Goal: Task Accomplishment & Management: Complete application form

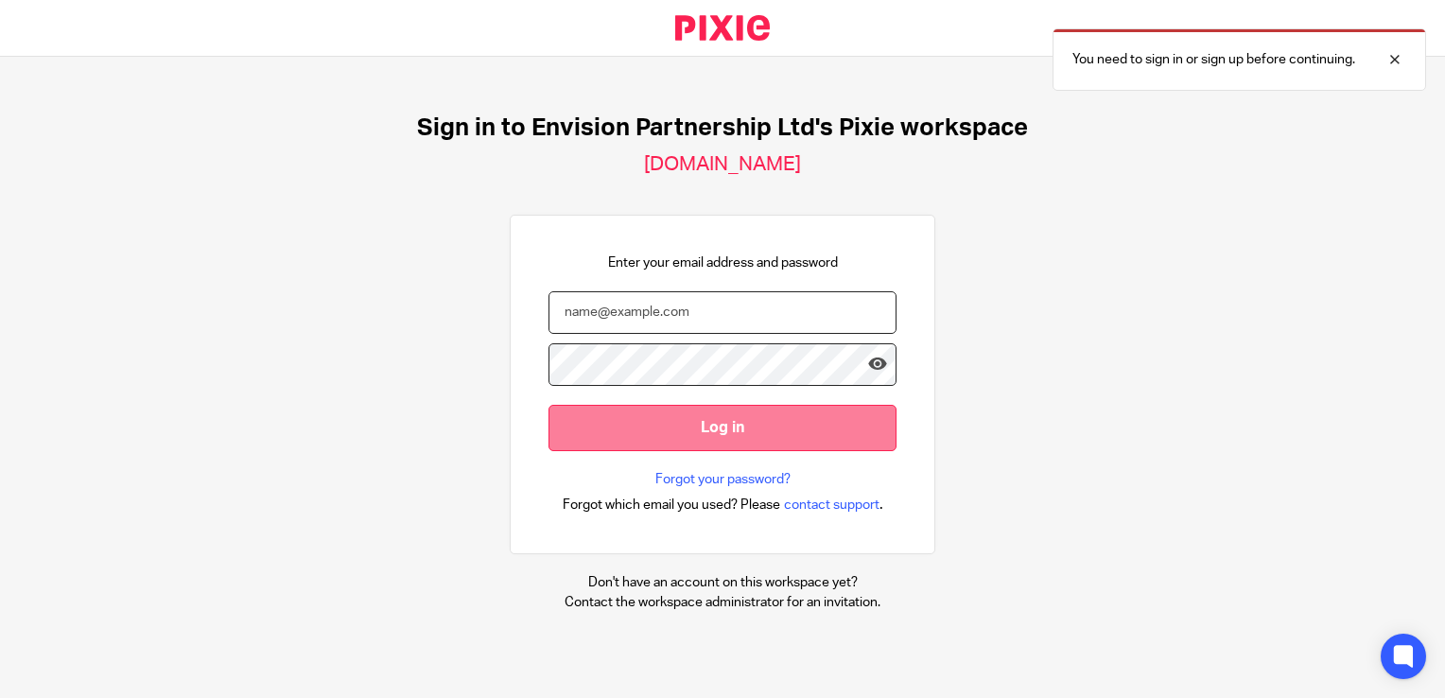
type input "ttimberlake@envision-uk.com"
click at [702, 422] on input "Log in" at bounding box center [722, 428] width 348 height 46
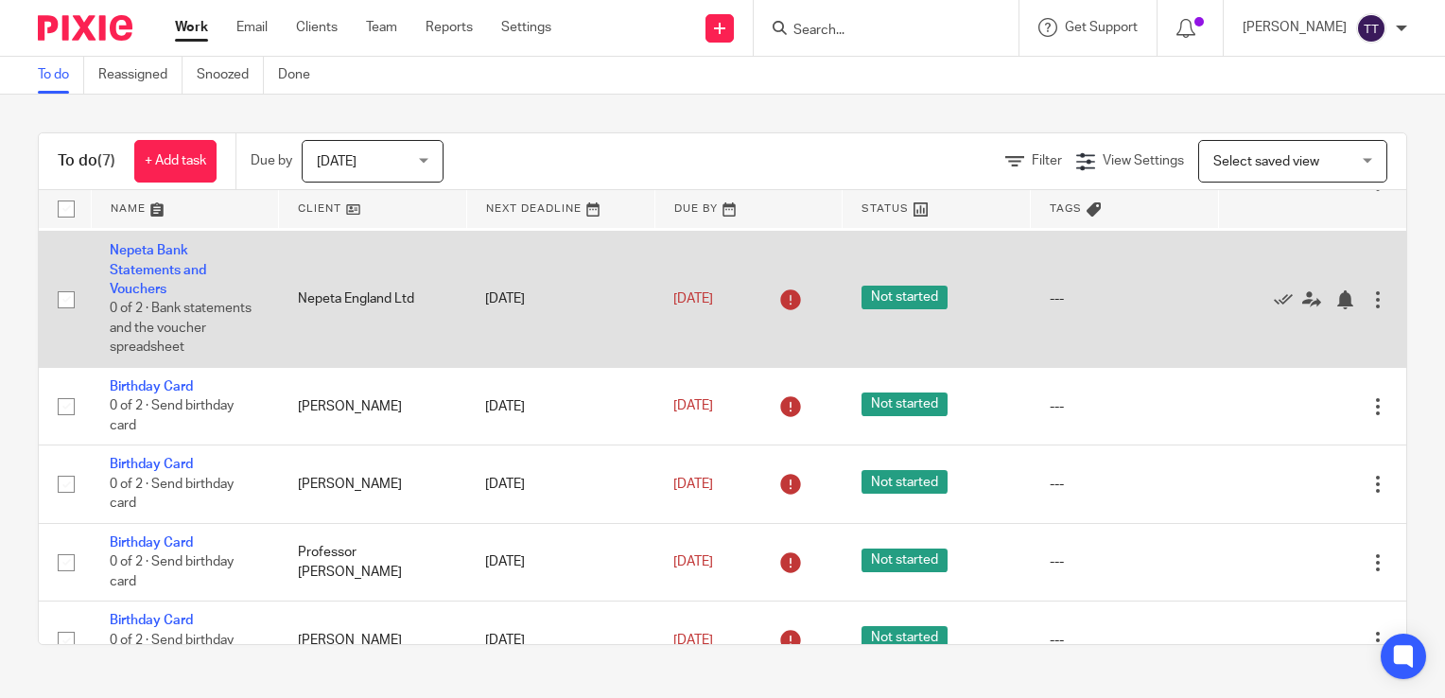
scroll to position [95, 0]
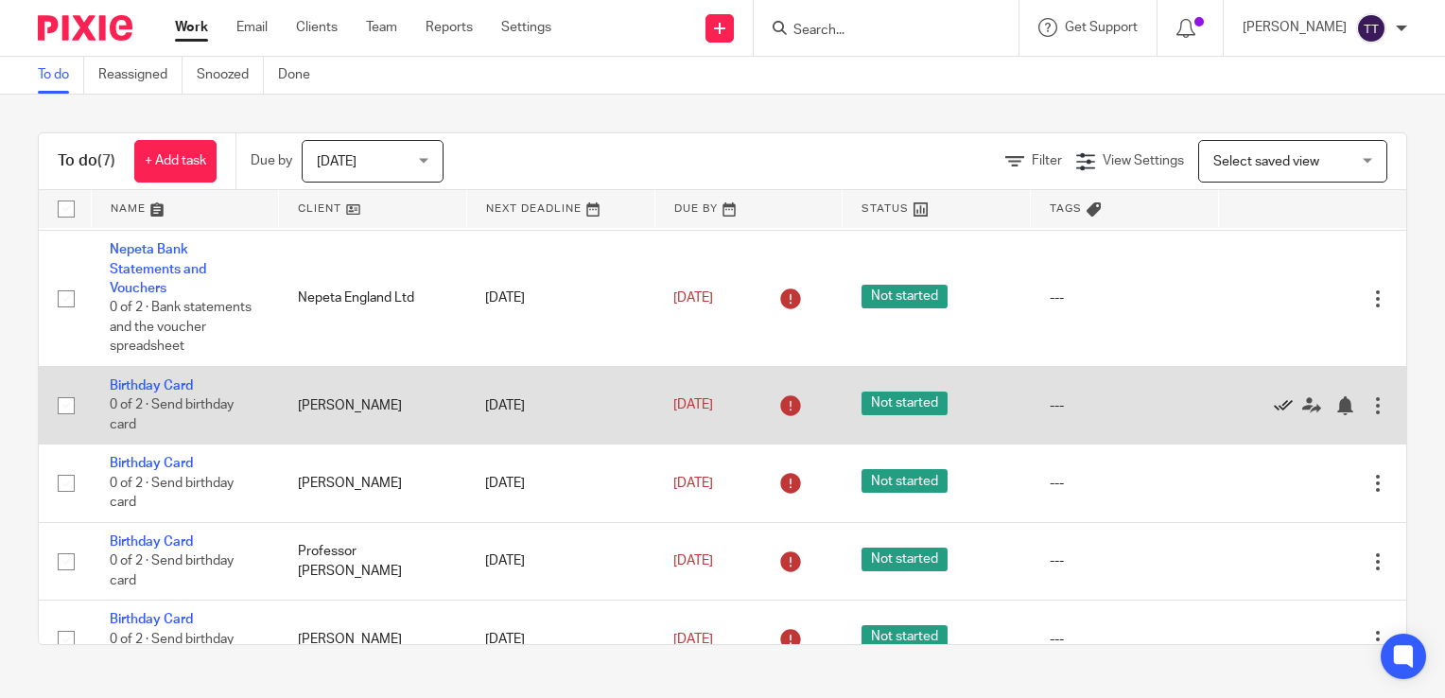
click at [1274, 408] on icon at bounding box center [1283, 405] width 19 height 19
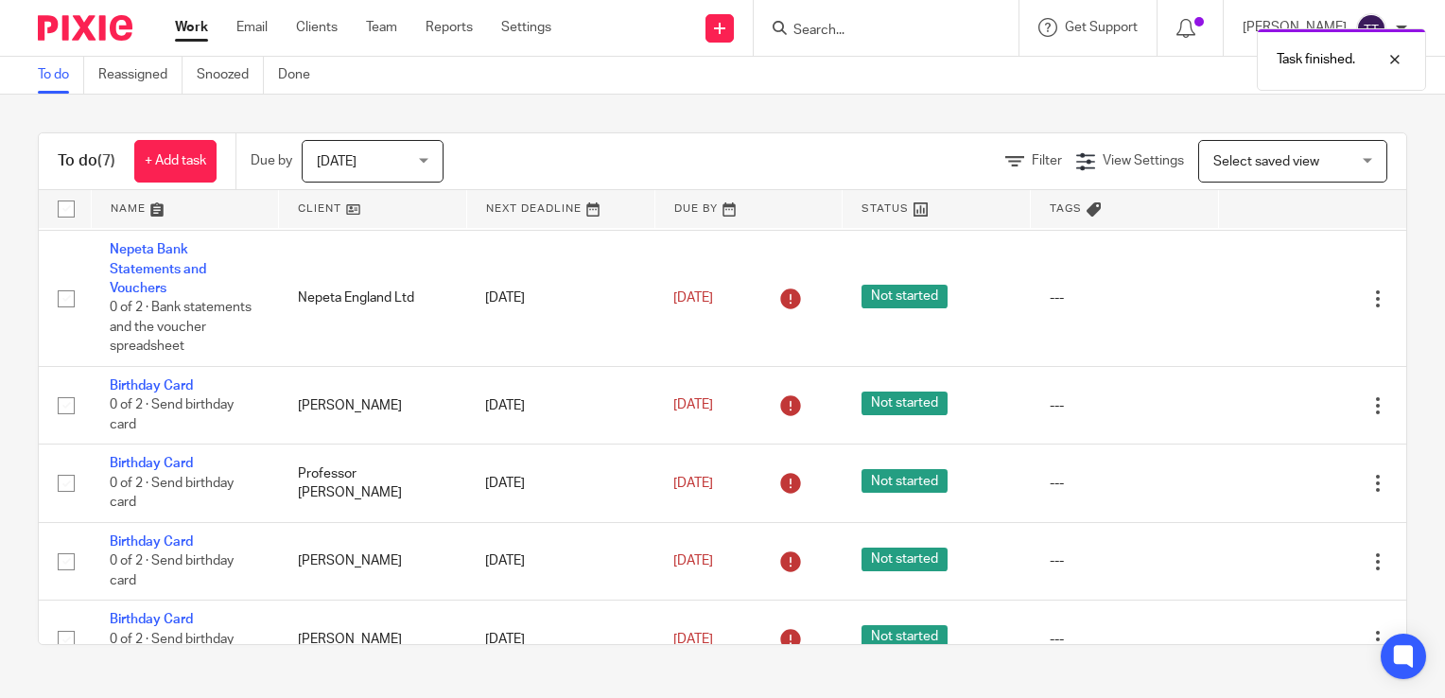
click at [1274, 408] on icon at bounding box center [1283, 405] width 19 height 19
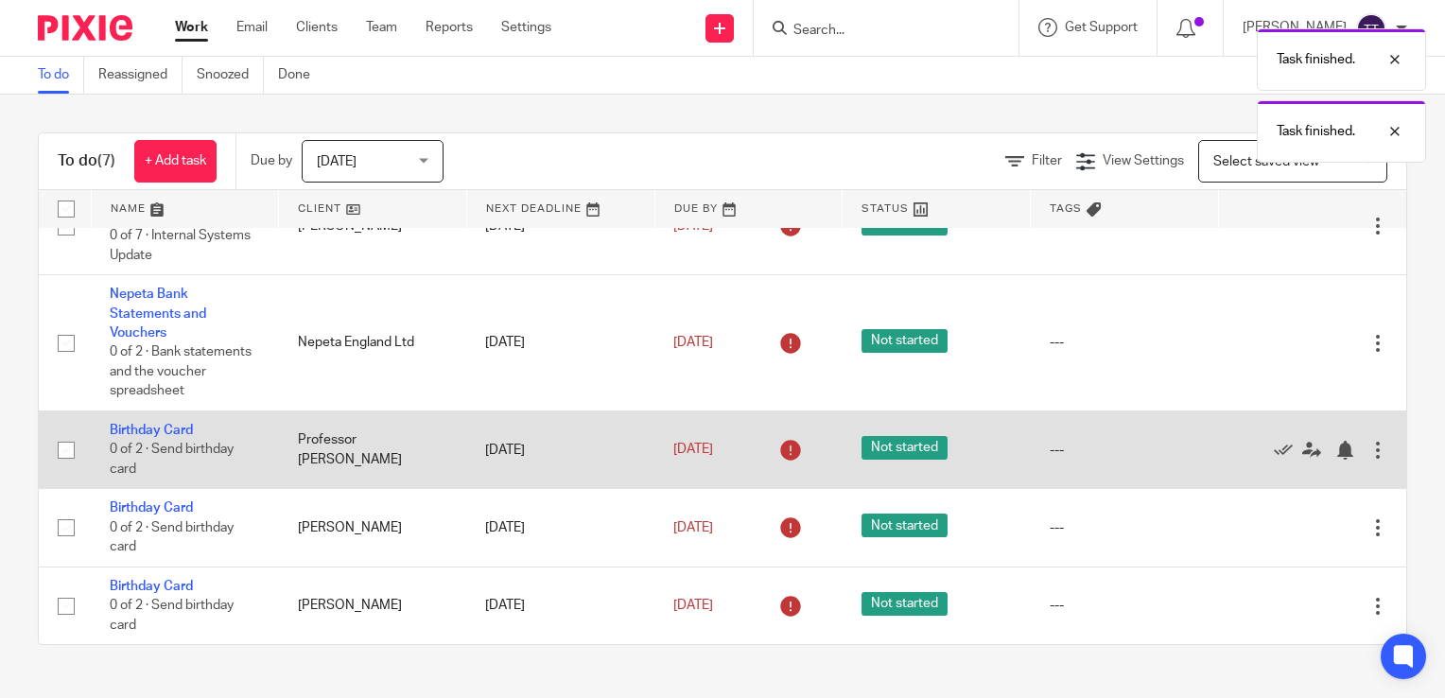
scroll to position [53, 0]
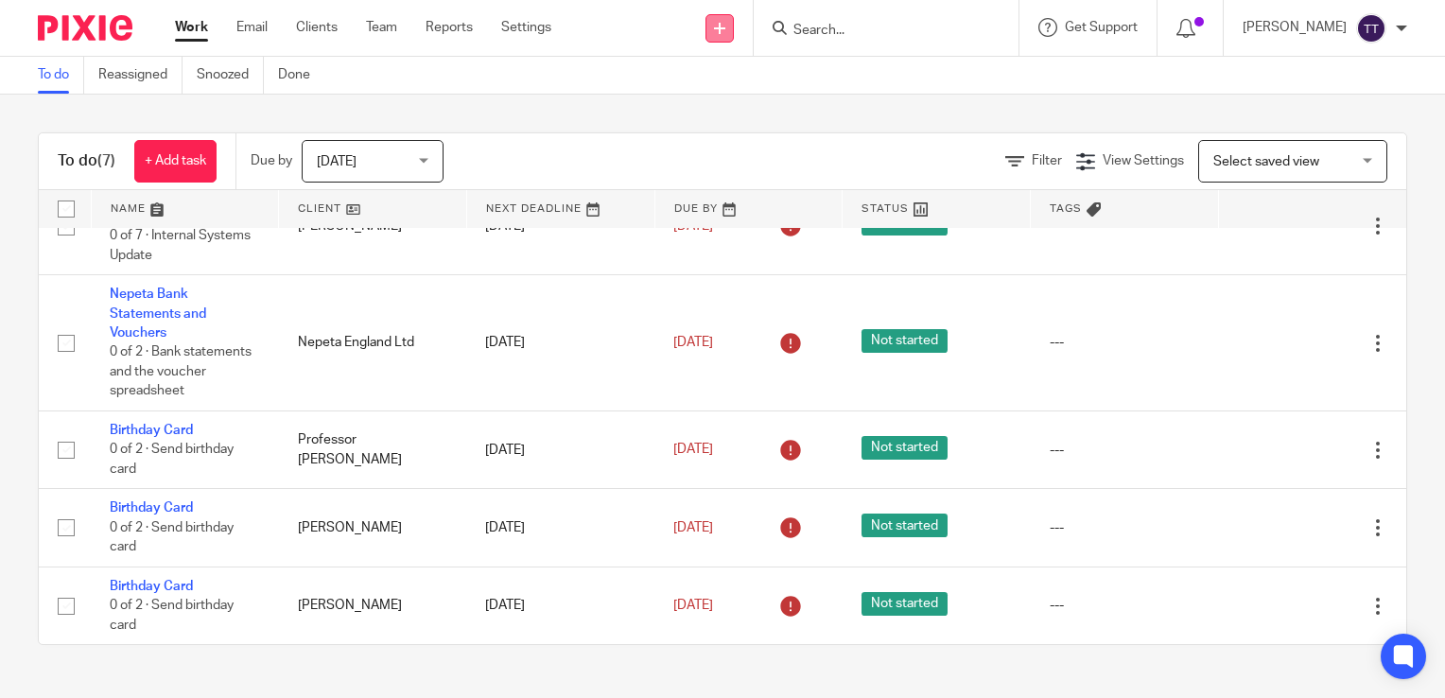
click at [726, 19] on link at bounding box center [719, 28] width 28 height 28
click at [720, 91] on link "Send new email" at bounding box center [722, 88] width 116 height 27
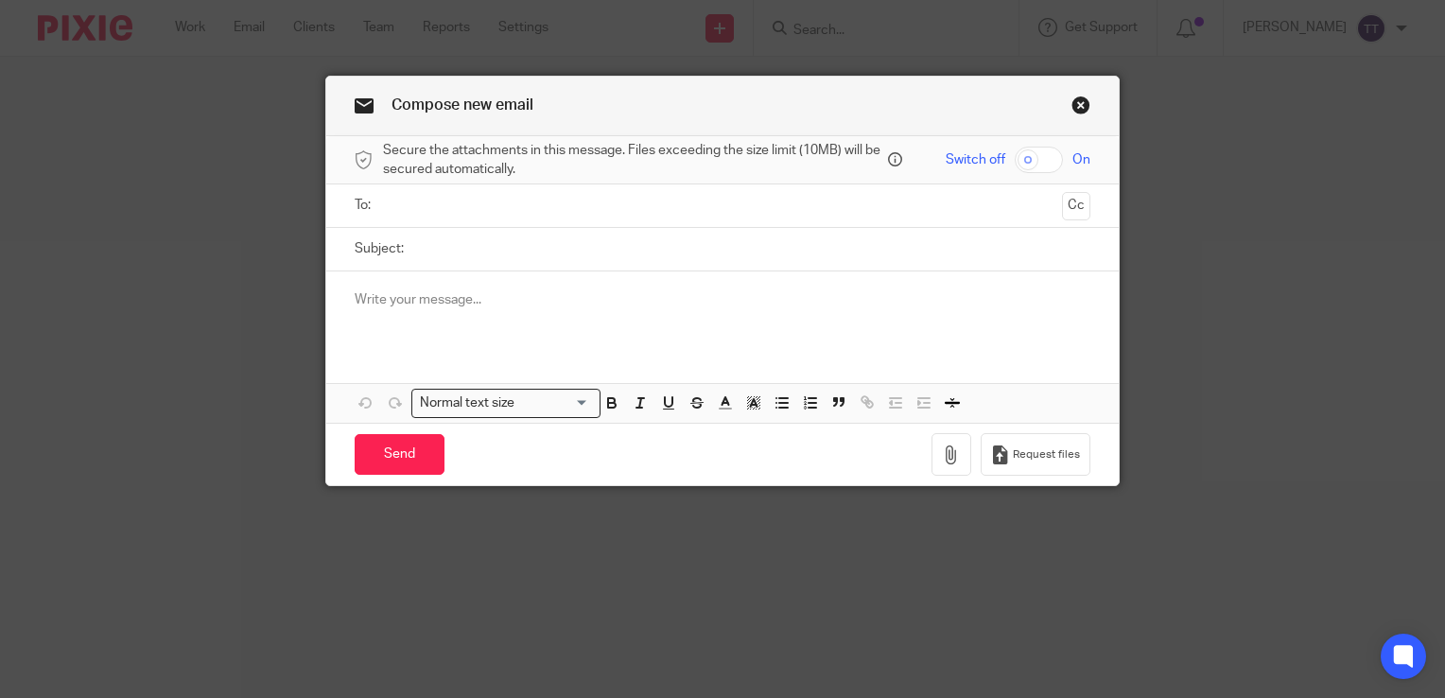
click at [1071, 103] on link "Close this dialog window" at bounding box center [1080, 109] width 19 height 26
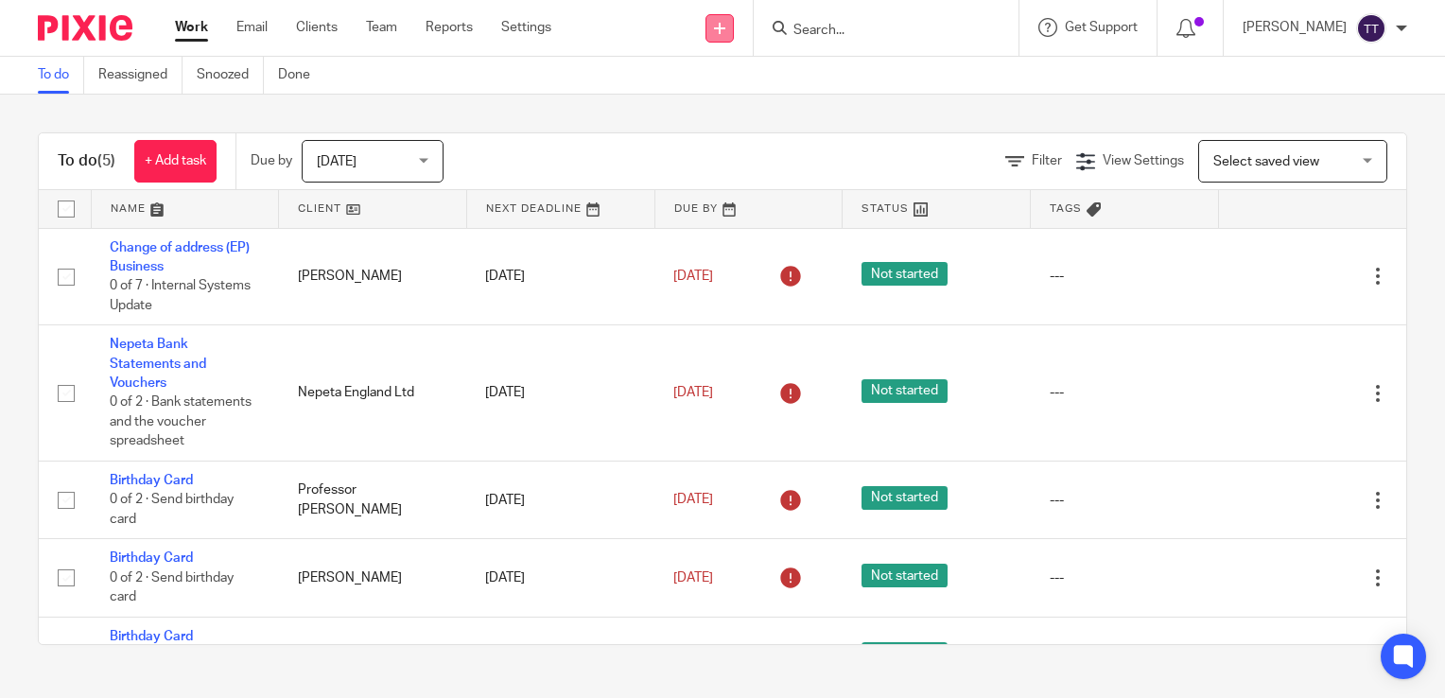
click at [716, 28] on icon at bounding box center [719, 28] width 11 height 11
click at [712, 126] on link "Create task" at bounding box center [722, 115] width 116 height 27
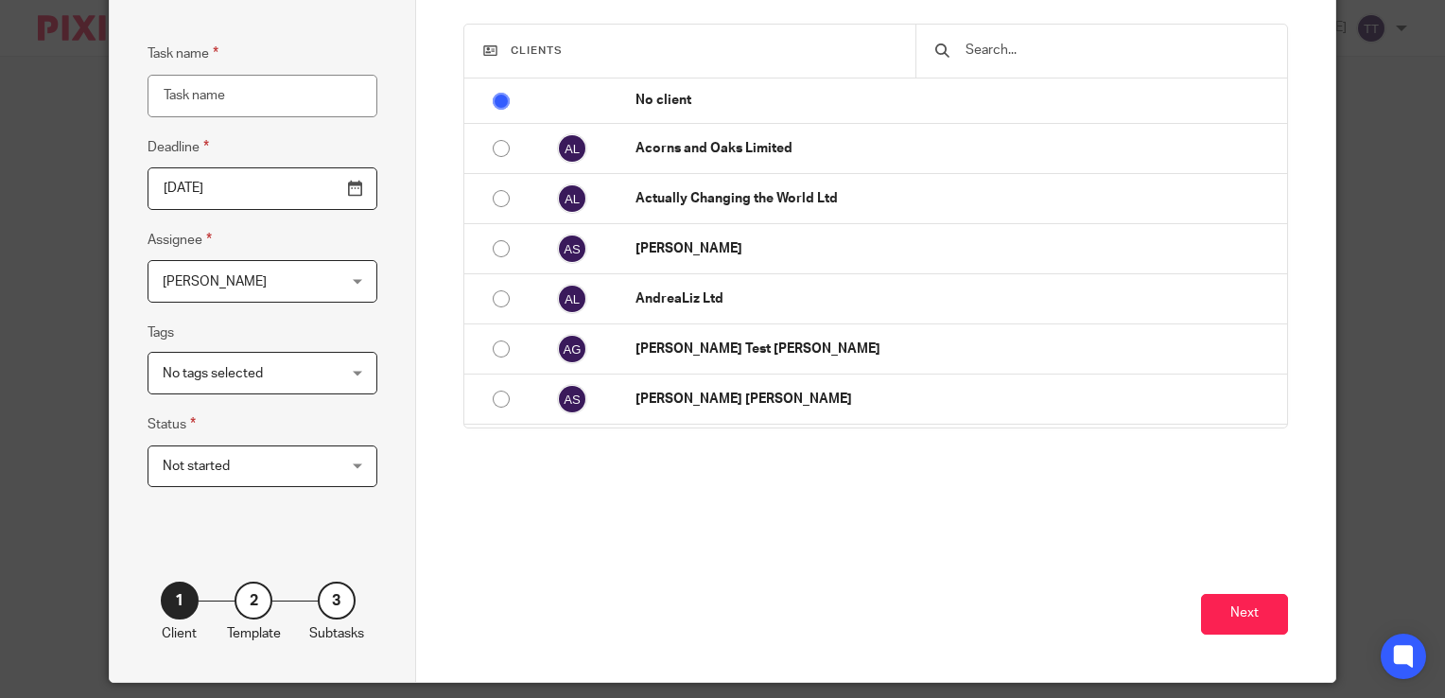
scroll to position [146, 0]
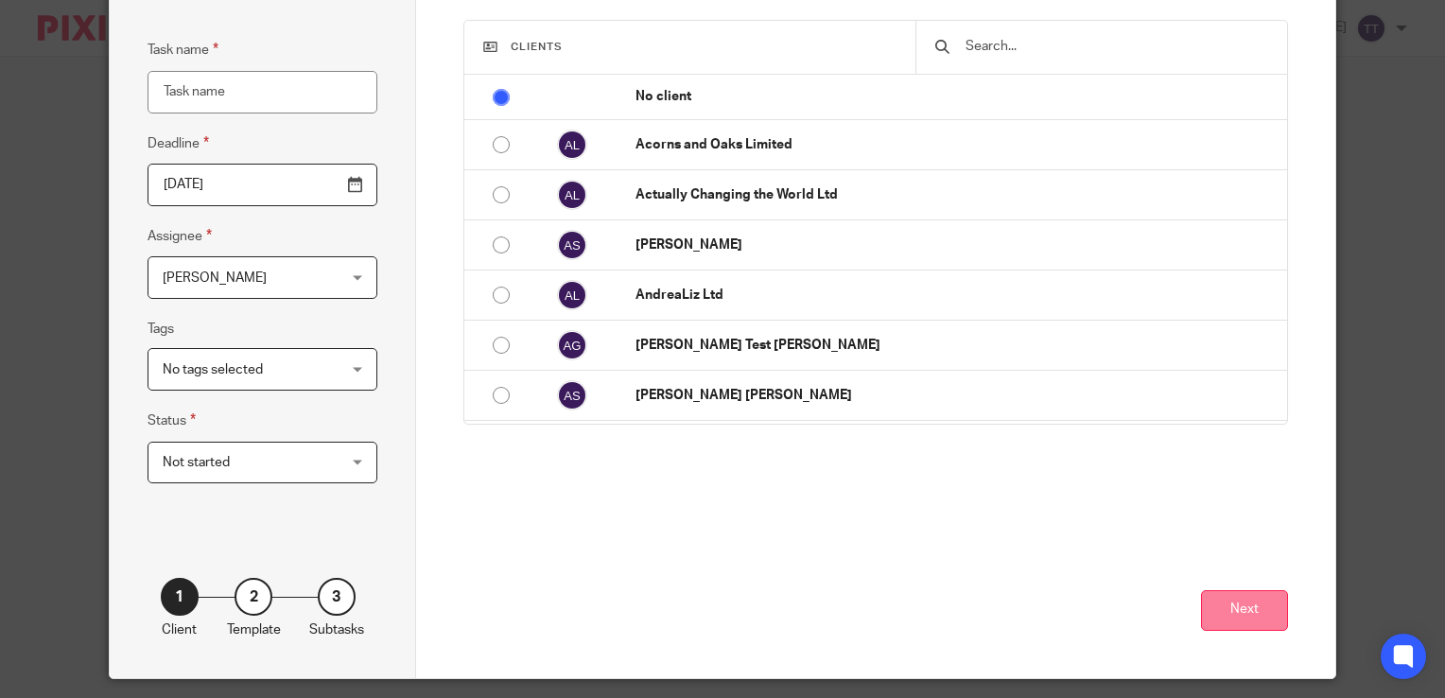
click at [1212, 596] on button "Next" at bounding box center [1244, 610] width 87 height 41
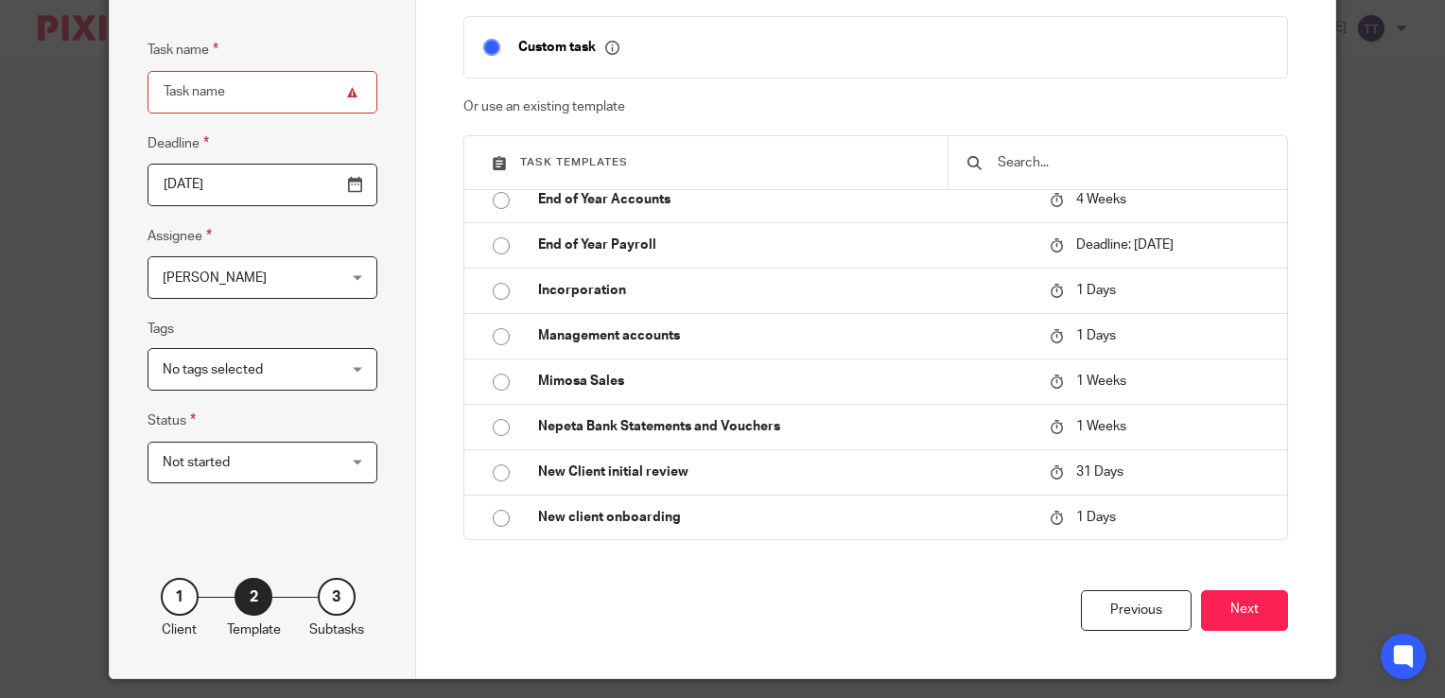
scroll to position [862, 0]
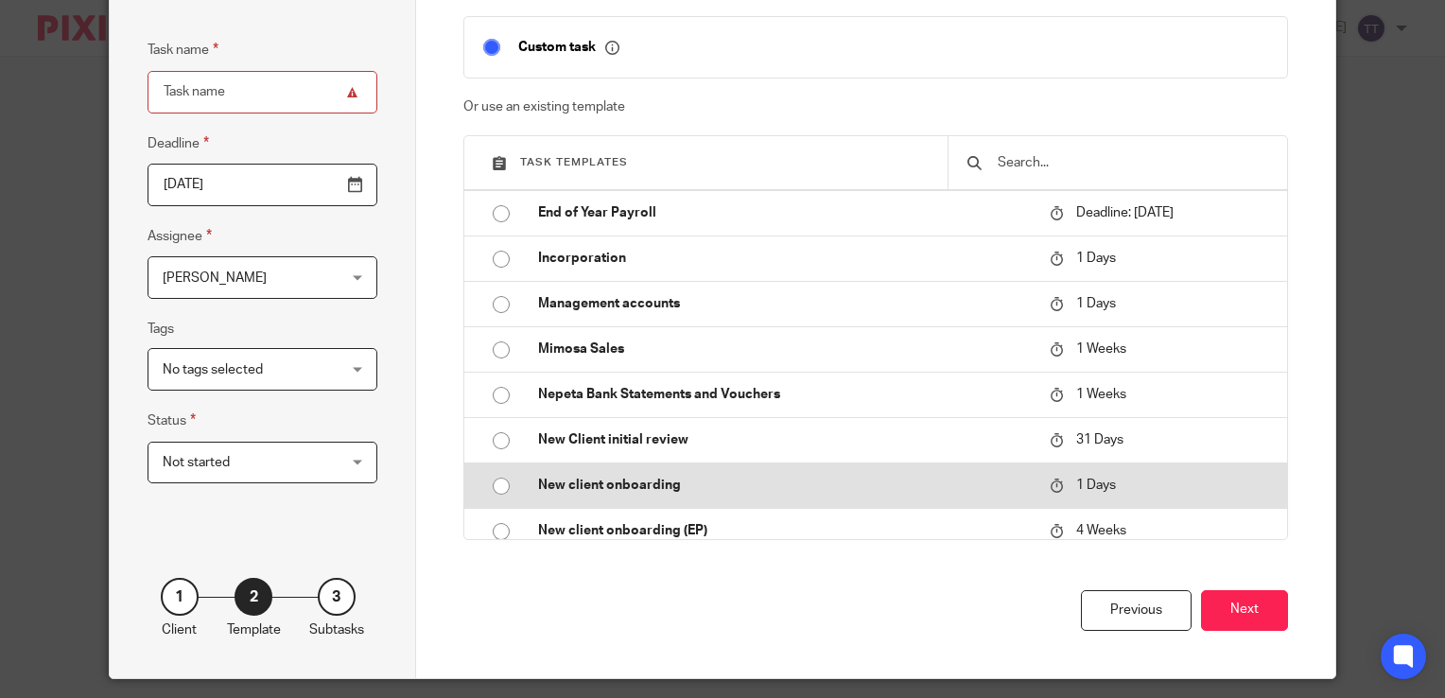
click at [682, 492] on p "New client onboarding" at bounding box center [784, 485] width 493 height 19
type input "2025-08-20"
type input "New client onboarding"
checkbox input "false"
radio input "true"
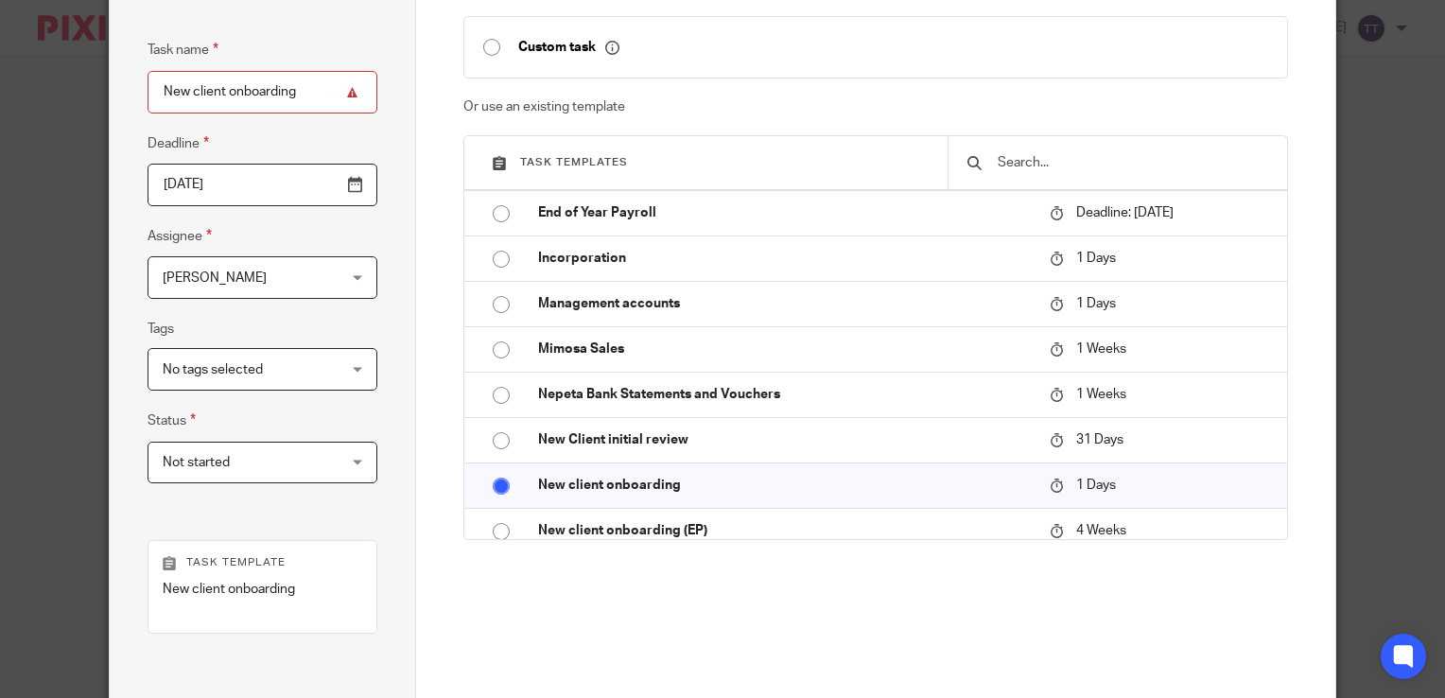
scroll to position [314, 0]
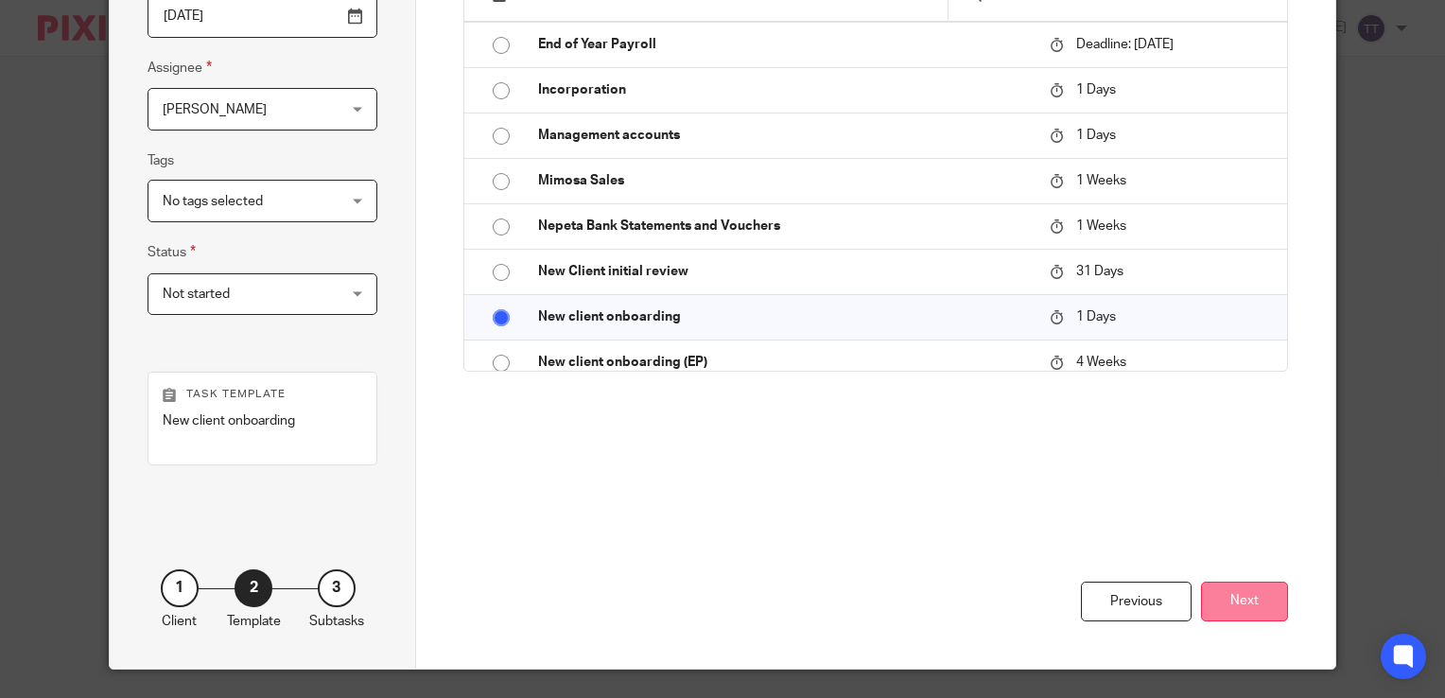
click at [1263, 600] on button "Next" at bounding box center [1244, 602] width 87 height 41
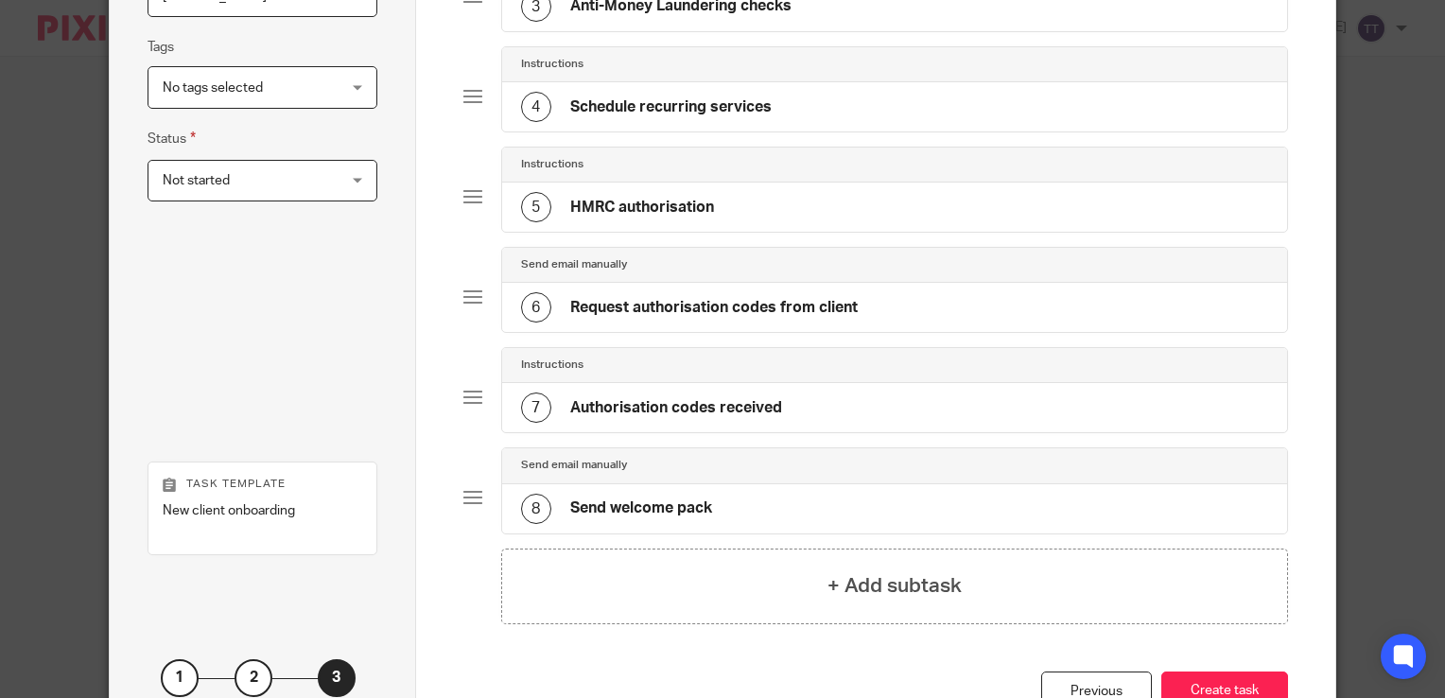
scroll to position [465, 0]
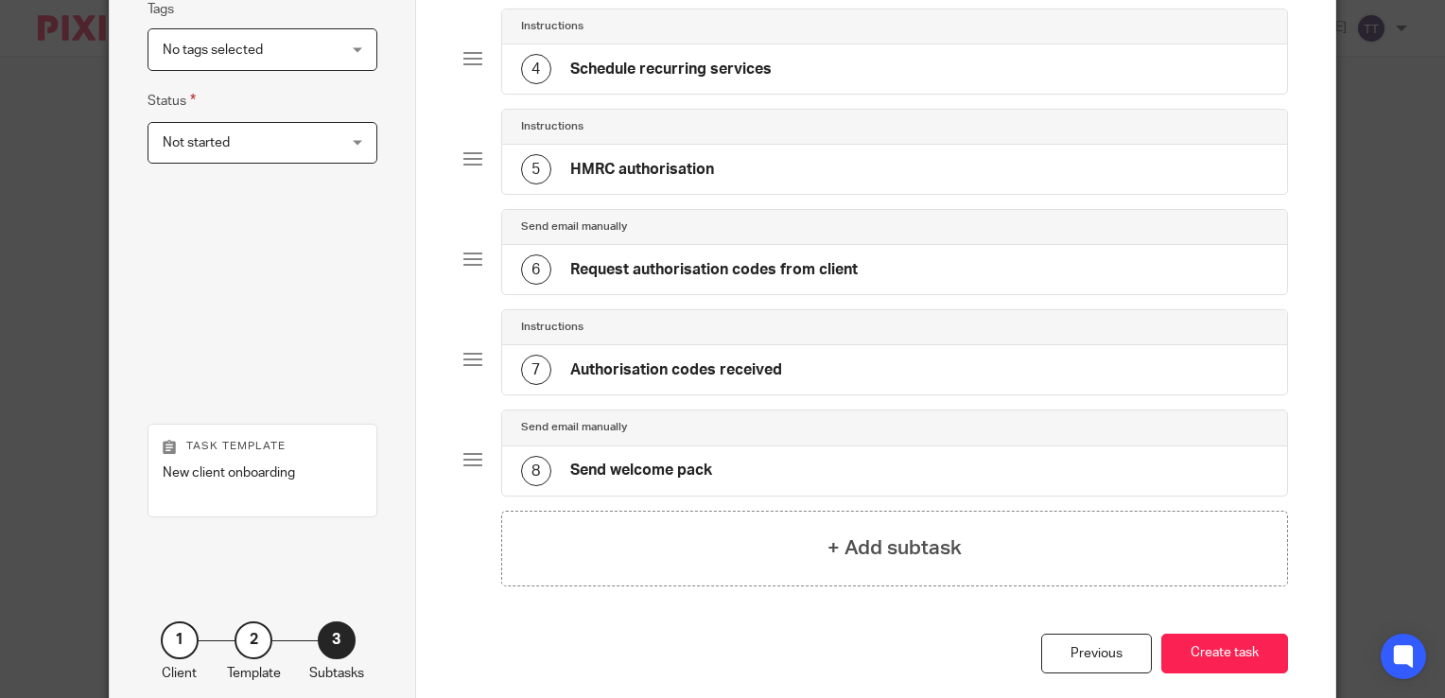
click at [675, 471] on h4 "Send welcome pack" at bounding box center [641, 471] width 142 height 20
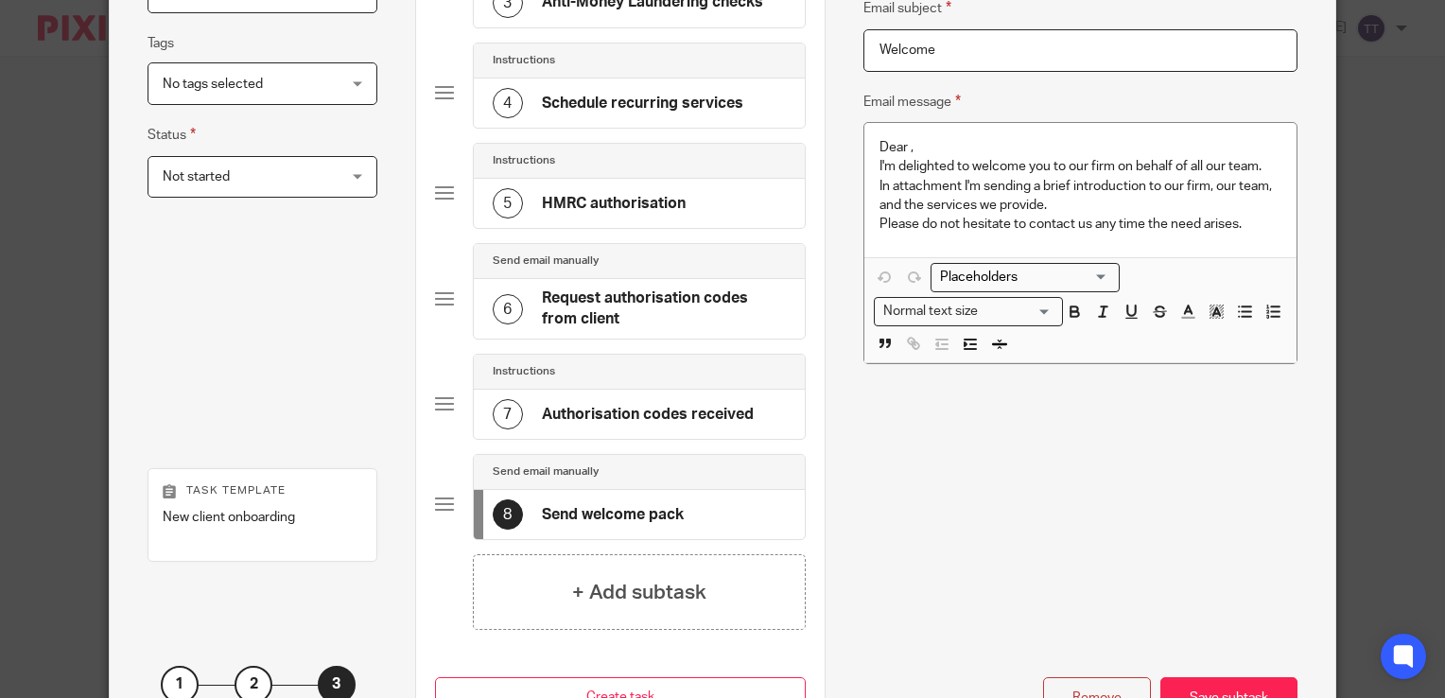
scroll to position [569, 0]
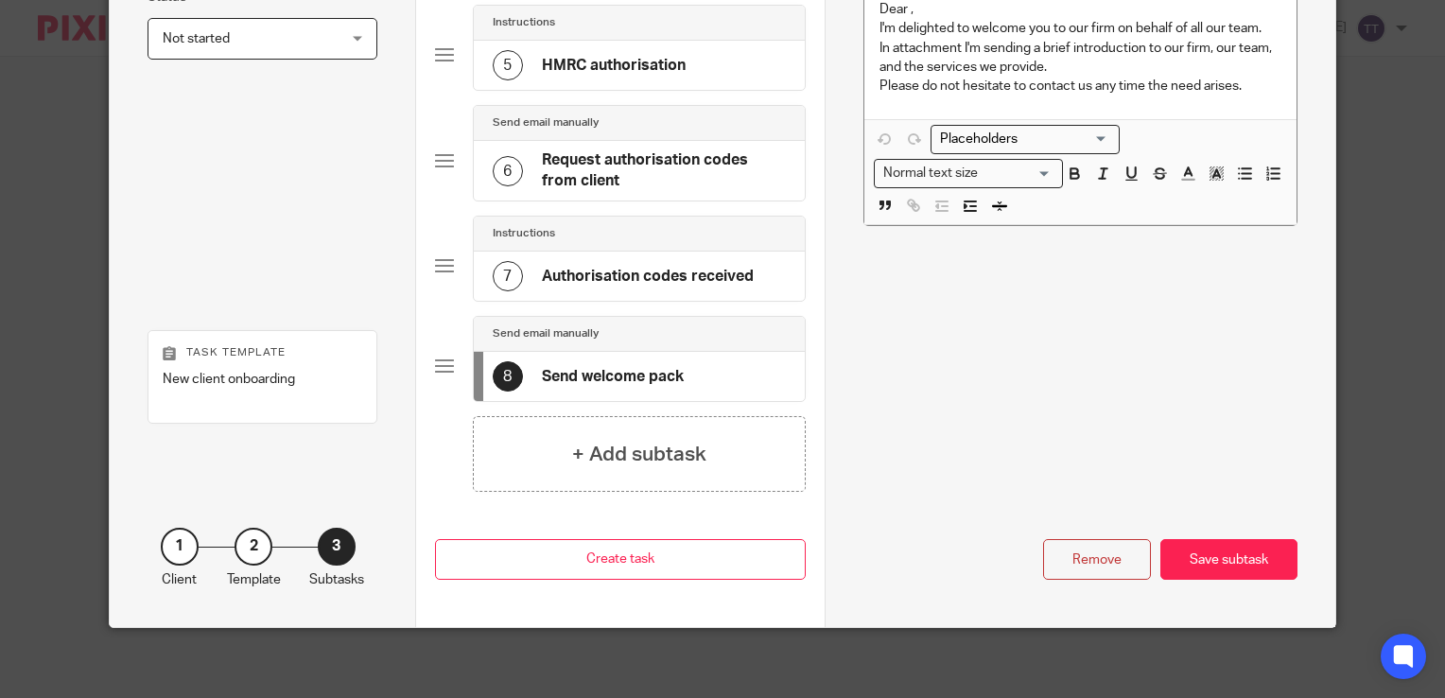
click at [863, 550] on div "Remove Save subtask" at bounding box center [1080, 495] width 434 height 168
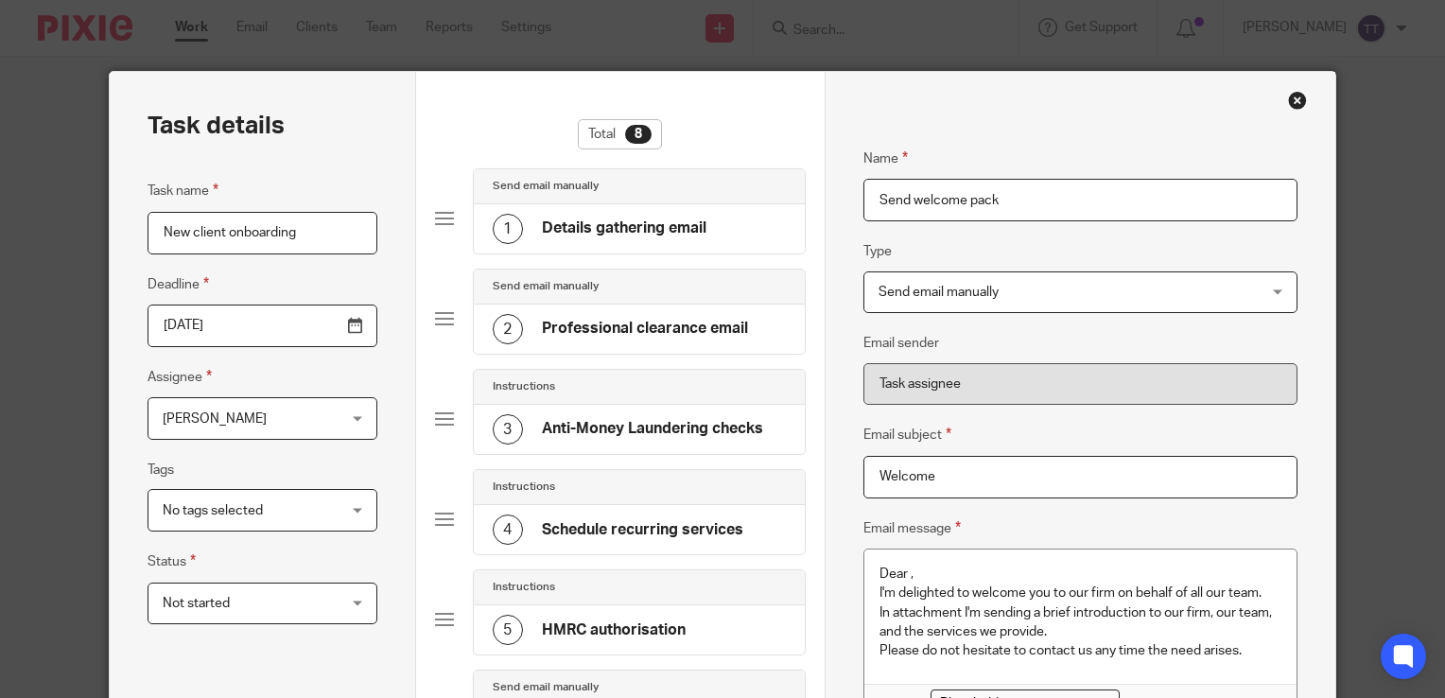
scroll to position [0, 0]
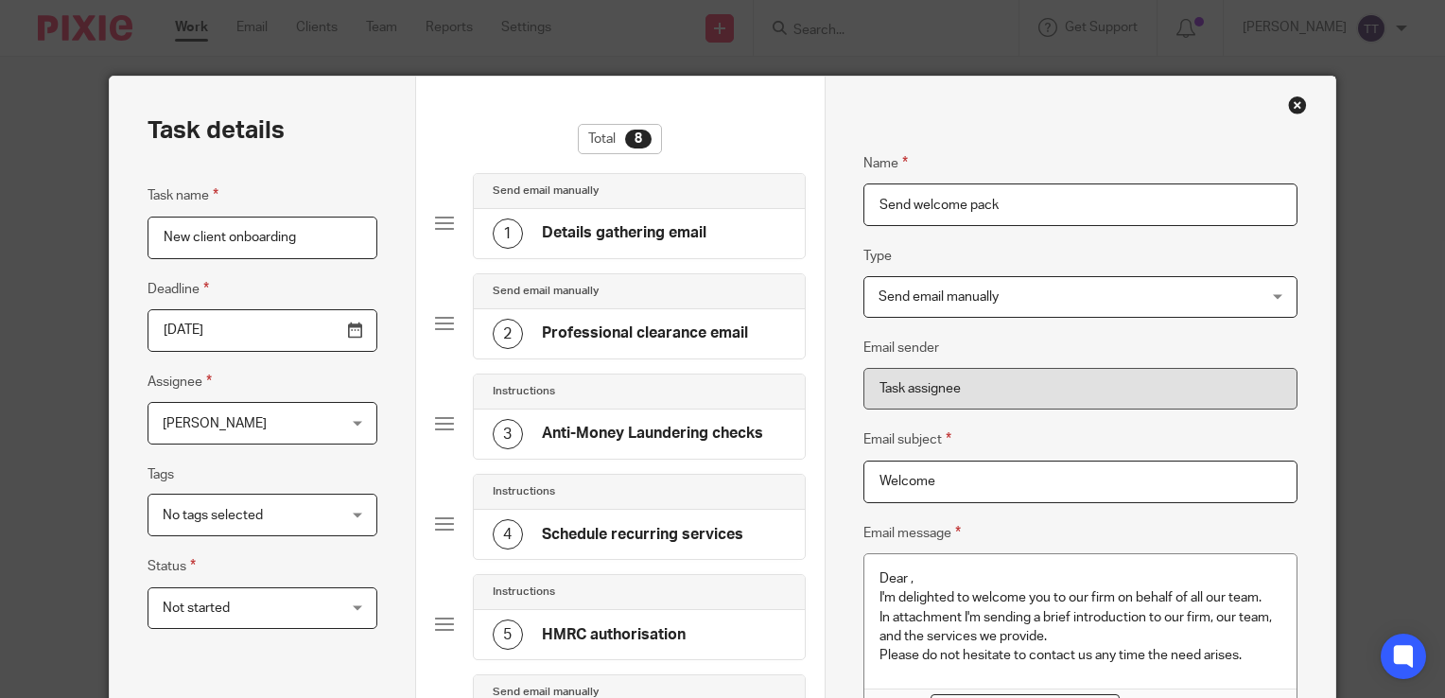
click at [1292, 103] on div "Close this dialog window" at bounding box center [1297, 105] width 19 height 19
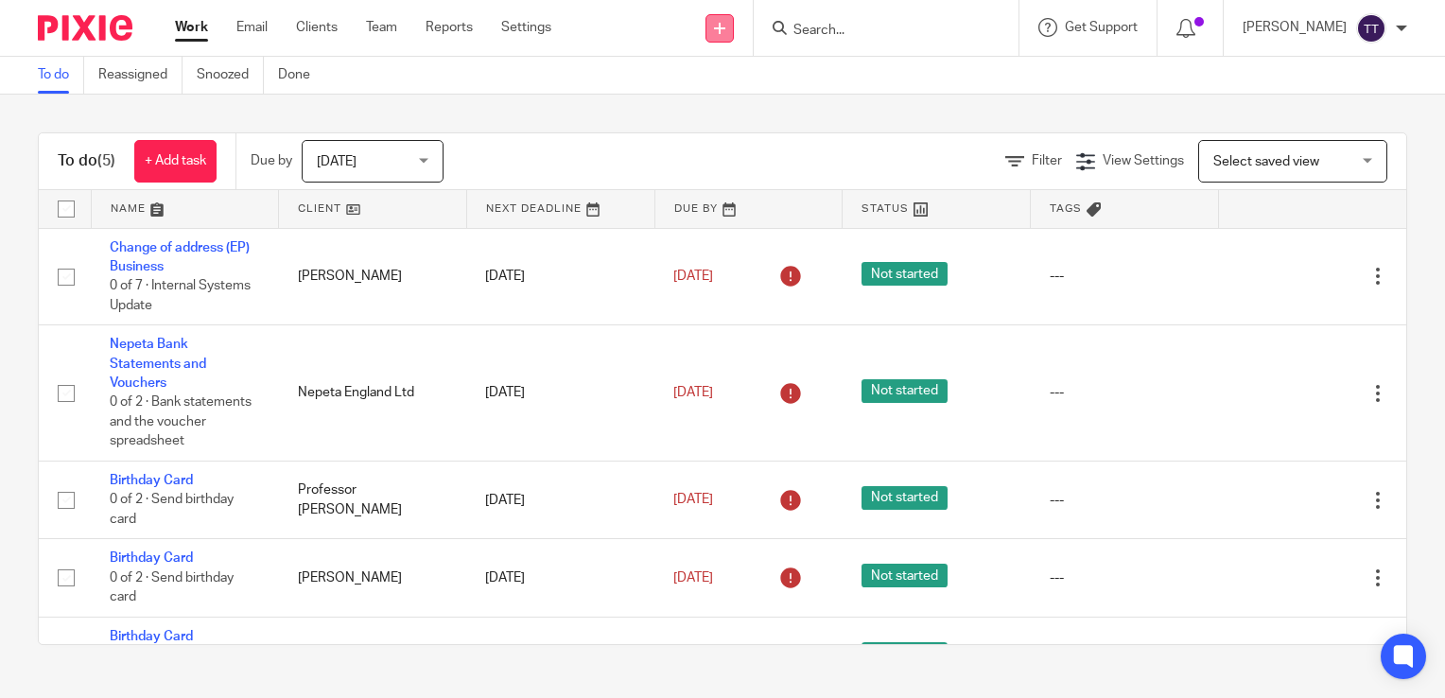
click at [719, 26] on icon at bounding box center [719, 28] width 11 height 11
click at [704, 103] on link "Create task" at bounding box center [722, 115] width 116 height 27
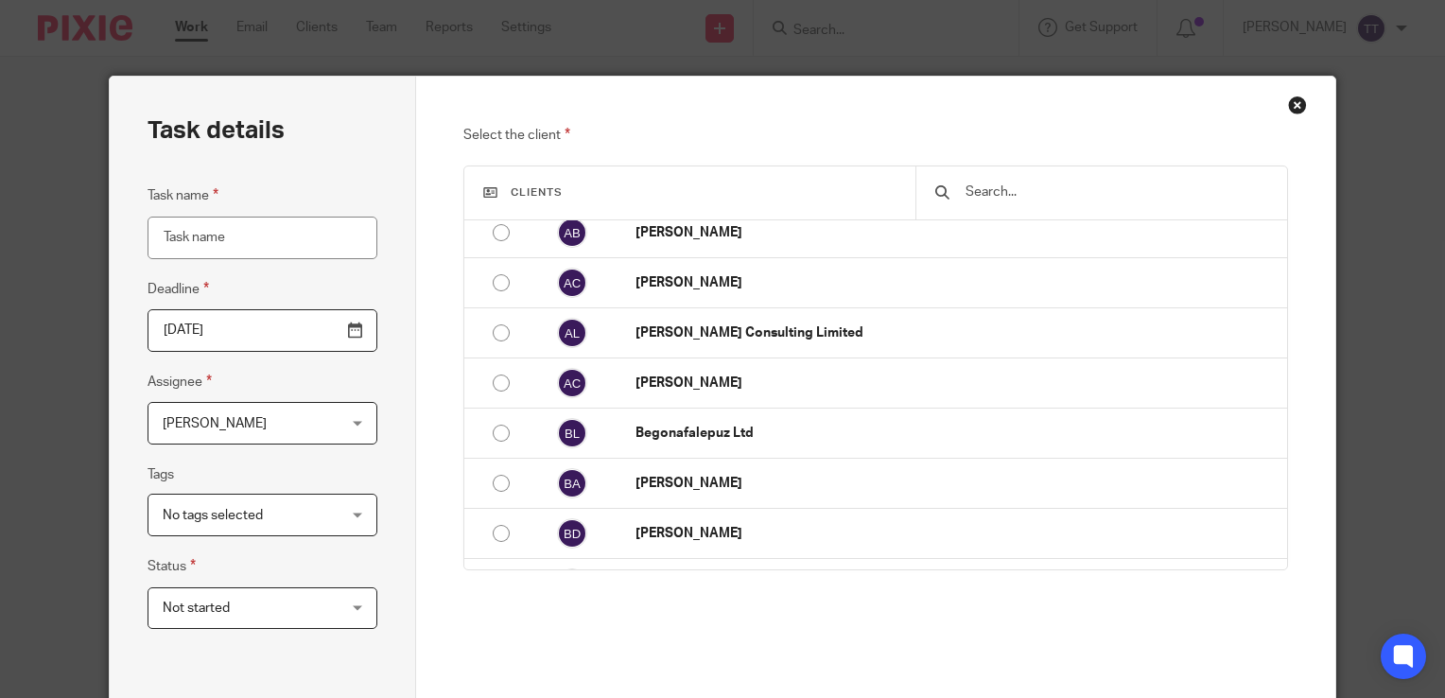
scroll to position [200, 0]
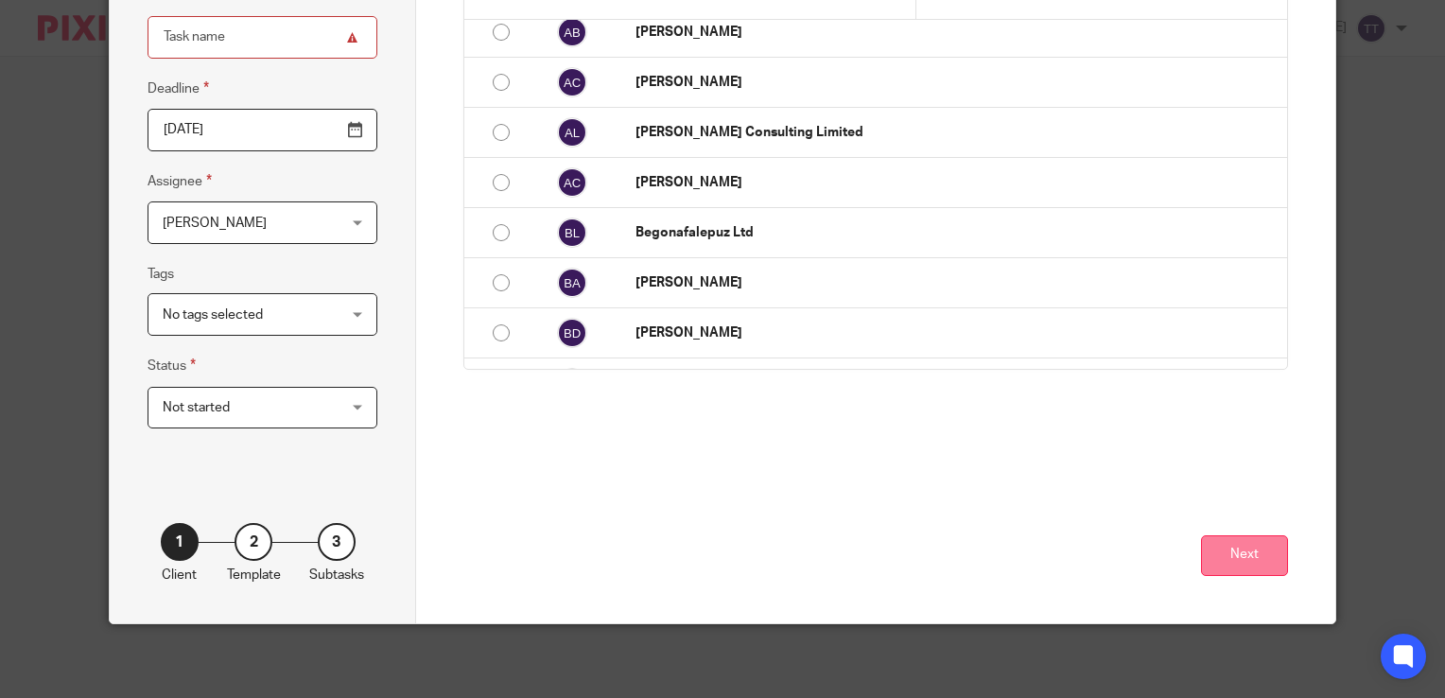
click at [1248, 545] on button "Next" at bounding box center [1244, 555] width 87 height 41
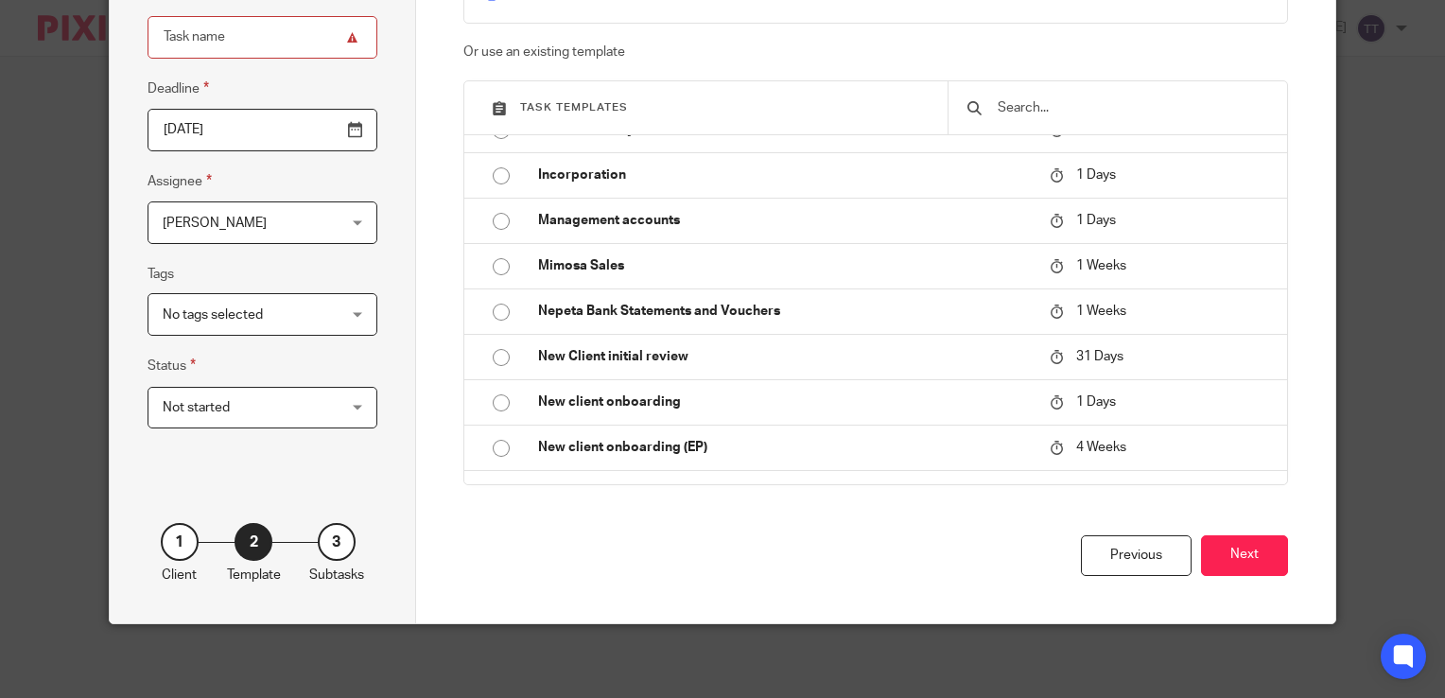
scroll to position [919, 0]
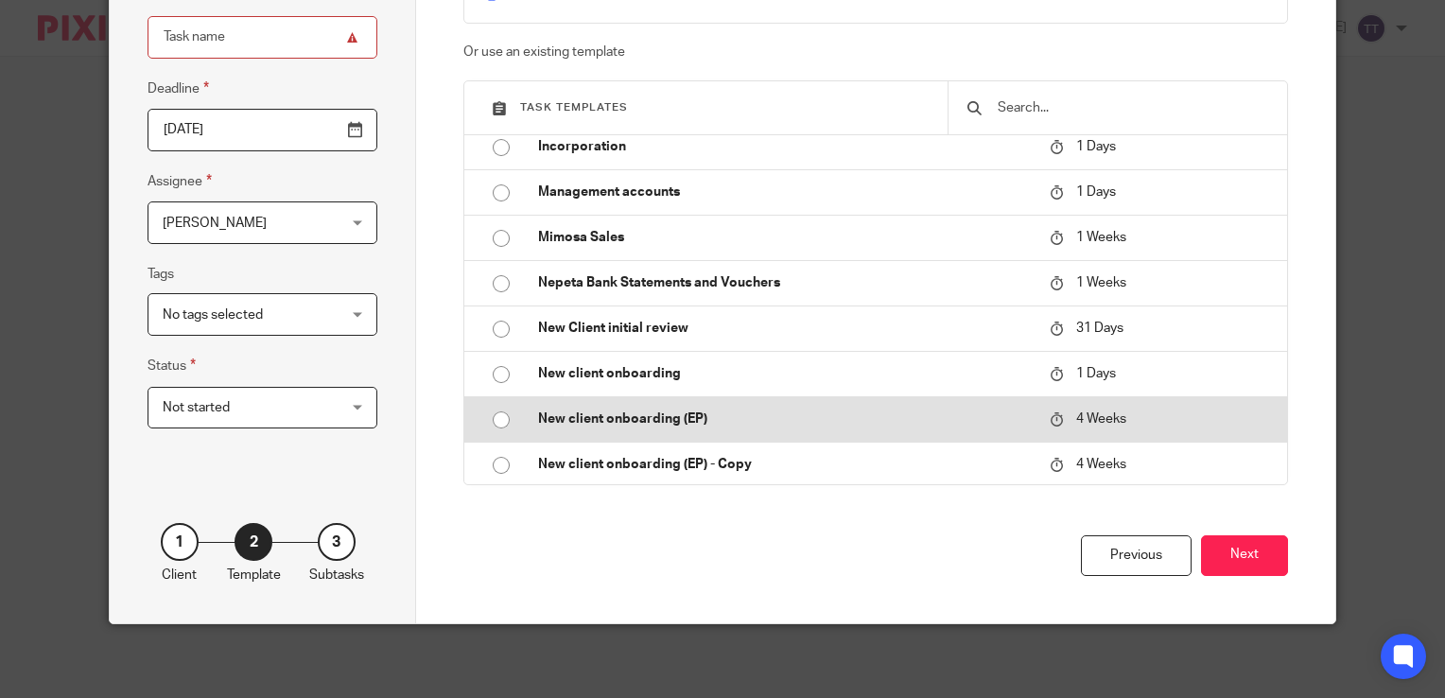
click at [689, 428] on p "New client onboarding (EP)" at bounding box center [784, 418] width 493 height 19
type input "2025-09-16"
type input "New client onboarding (EP)"
checkbox input "false"
radio input "true"
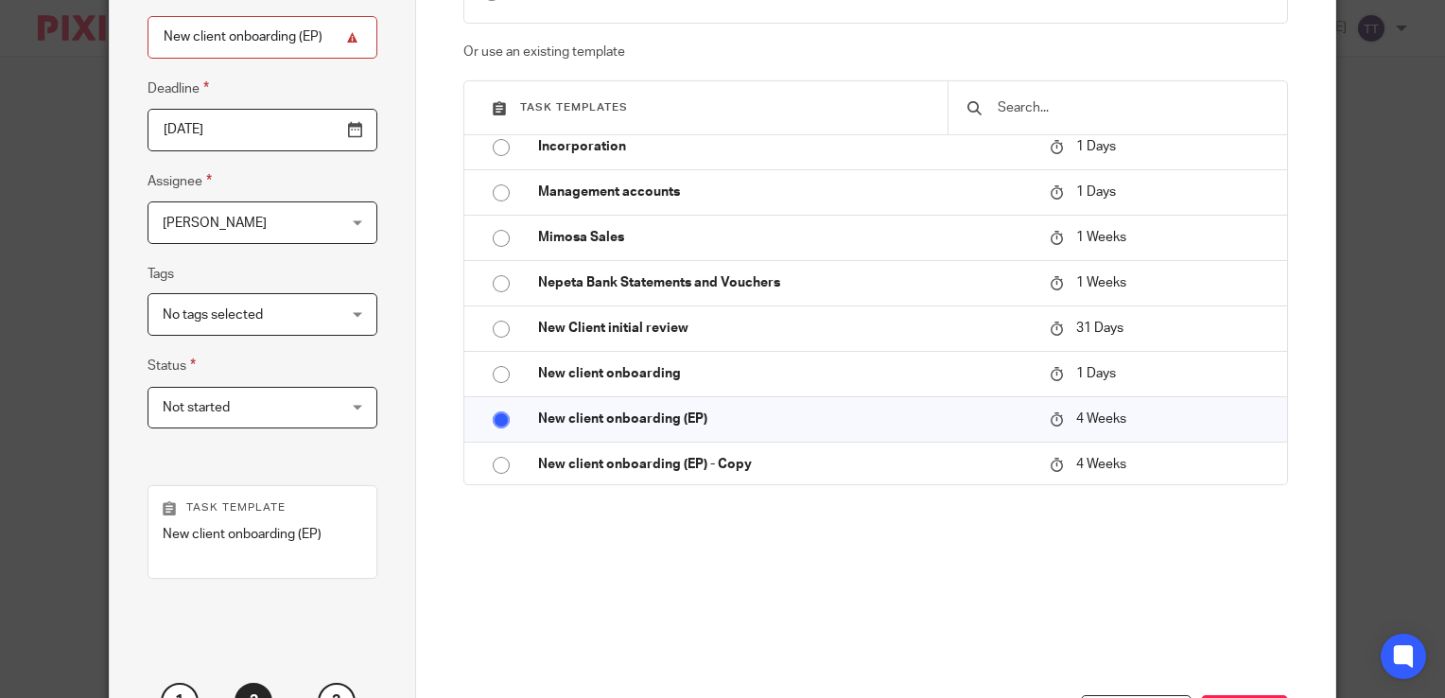
scroll to position [288, 0]
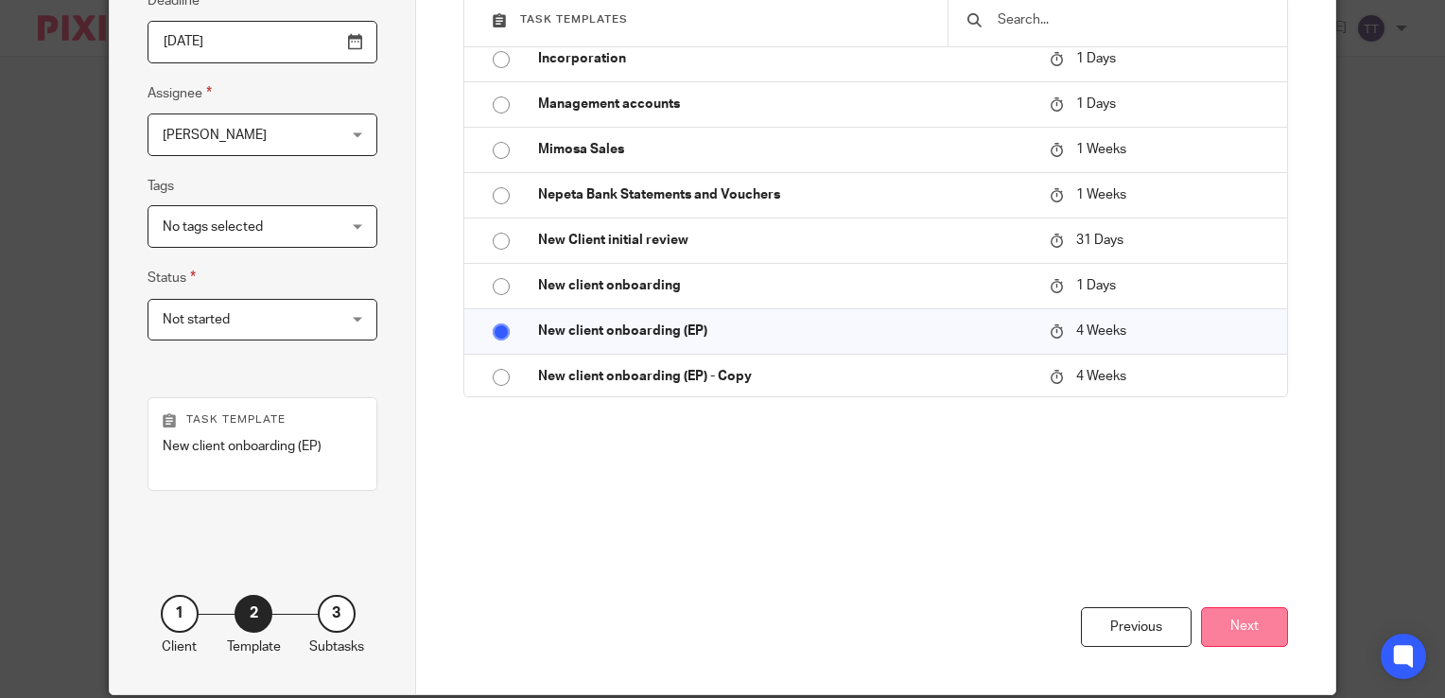
click at [1273, 627] on button "Next" at bounding box center [1244, 627] width 87 height 41
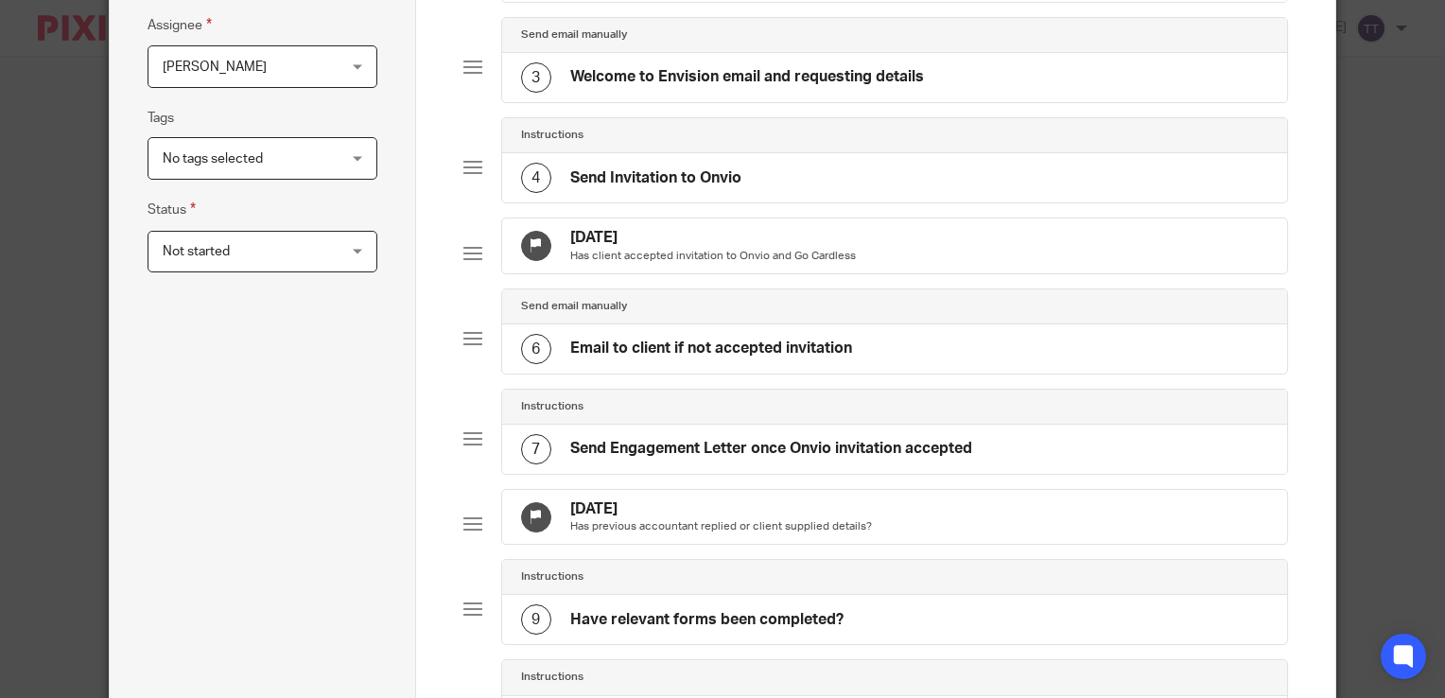
scroll to position [197, 0]
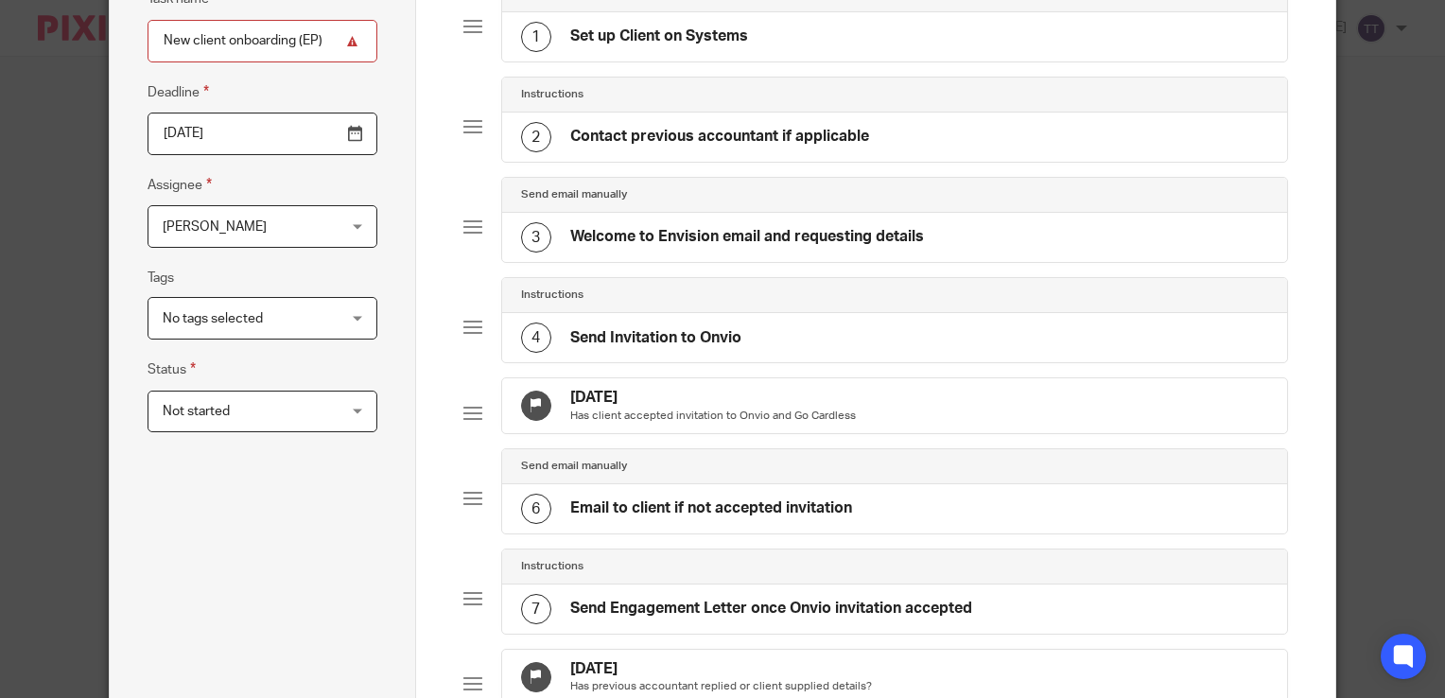
click at [722, 222] on div "3 Welcome to Envision email and requesting details" at bounding box center [722, 237] width 403 height 30
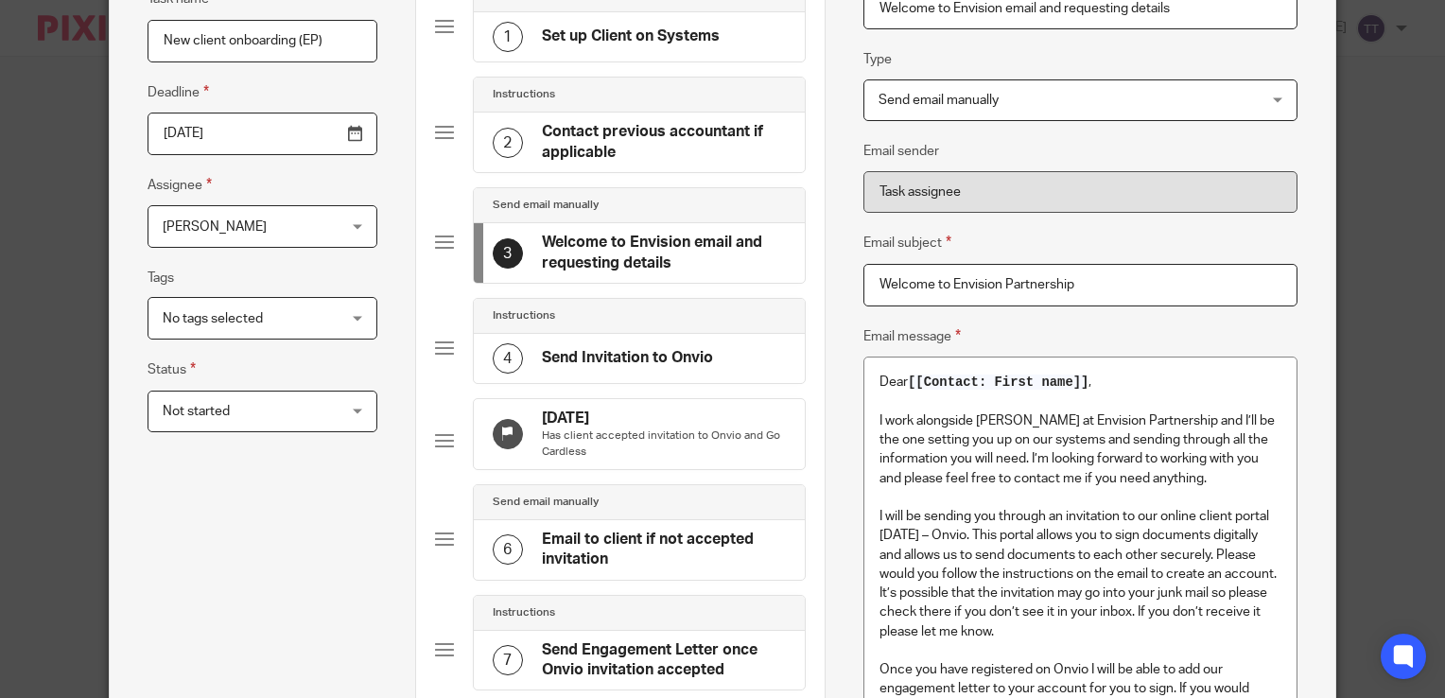
scroll to position [0, 0]
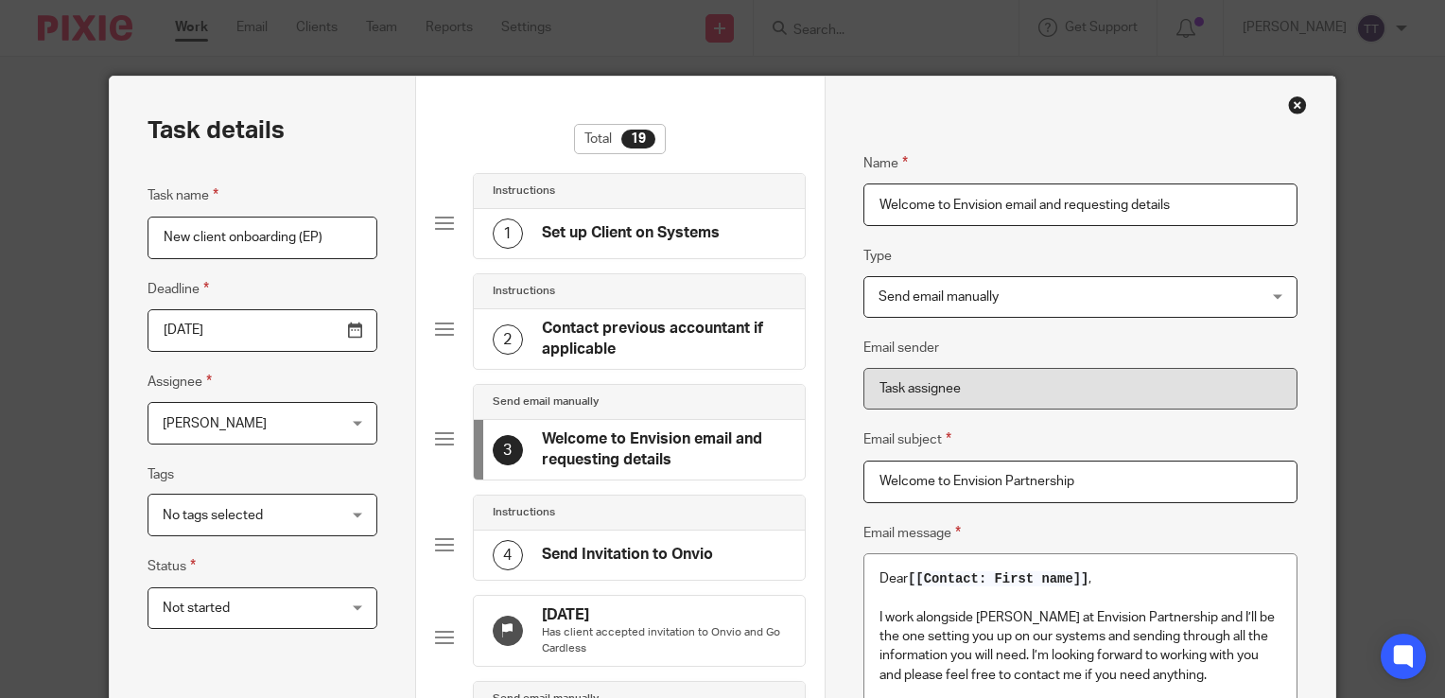
click at [1292, 96] on div "Close this dialog window" at bounding box center [1297, 105] width 19 height 19
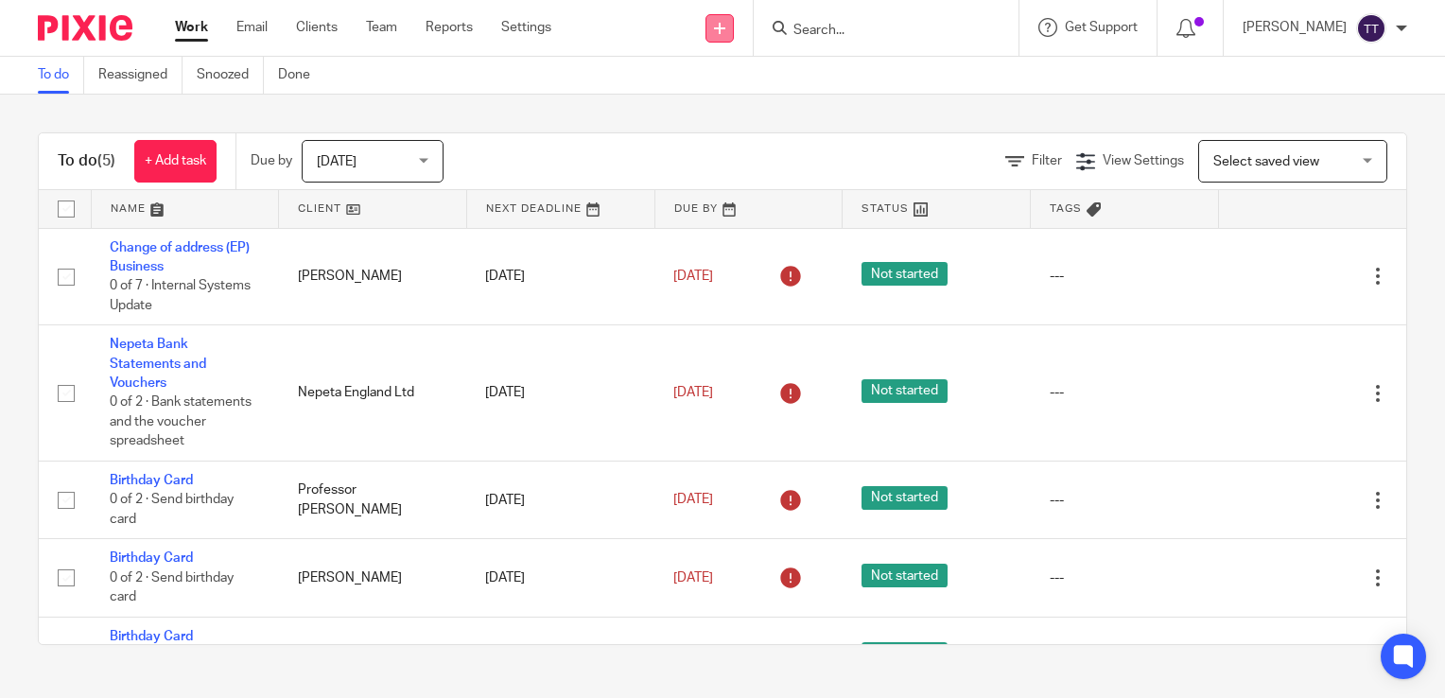
click at [724, 32] on icon at bounding box center [719, 28] width 11 height 11
click at [737, 137] on link "Add client" at bounding box center [722, 143] width 116 height 27
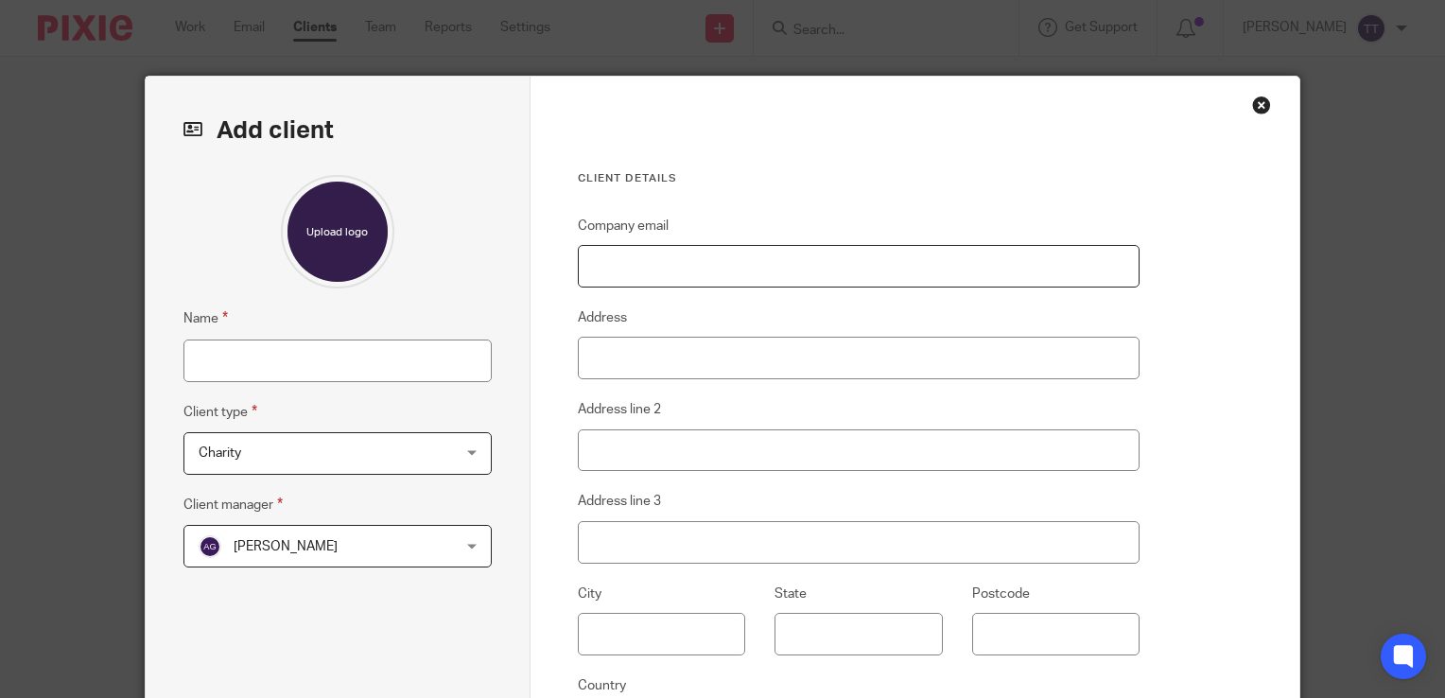
click at [636, 270] on input "Company email" at bounding box center [859, 266] width 563 height 43
click at [783, 270] on input "parksideelectrical@outlook.c" at bounding box center [859, 266] width 563 height 43
type input "[EMAIL_ADDRESS][DOMAIN_NAME]"
click at [252, 462] on span "Charity" at bounding box center [316, 453] width 234 height 40
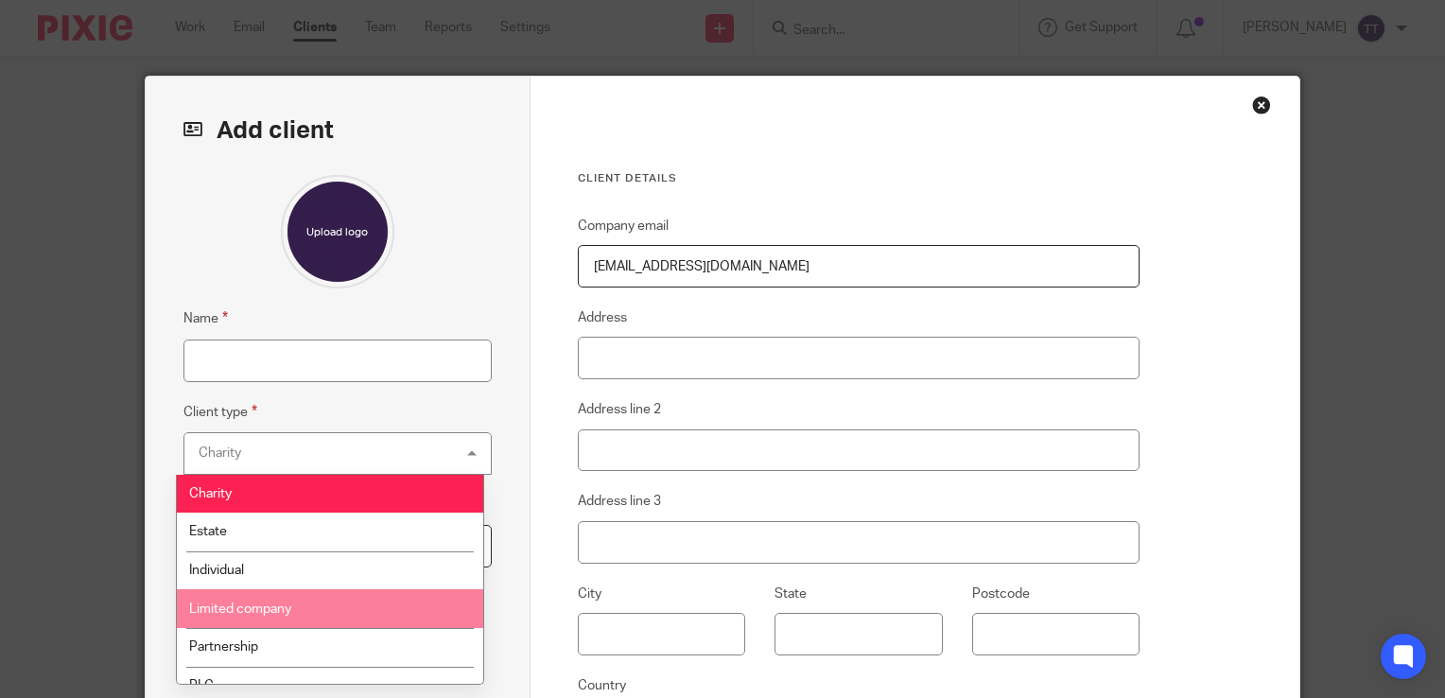
click at [265, 620] on li "Limited company" at bounding box center [330, 608] width 306 height 39
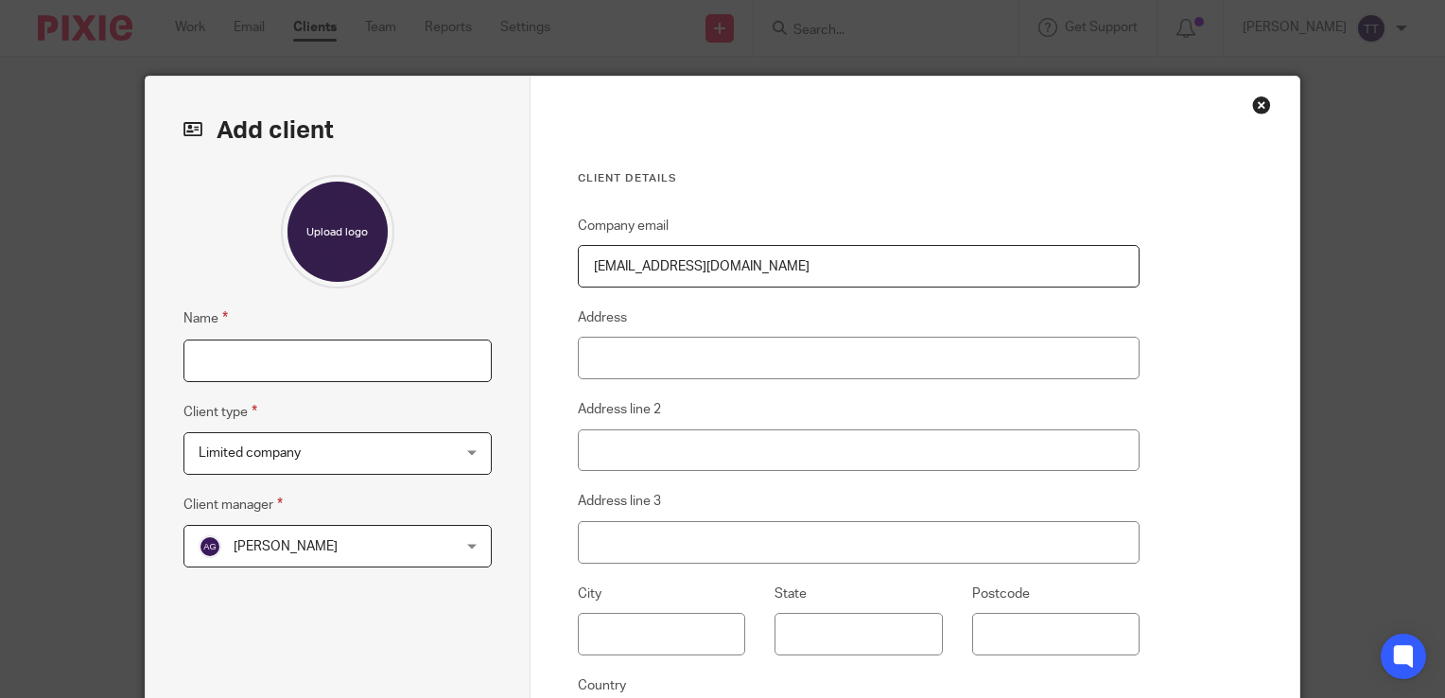
click at [302, 351] on input "Name" at bounding box center [337, 360] width 308 height 43
type input "Parkbury Electrical Contractors Ltd"
type input "[GEOGRAPHIC_DATA]"
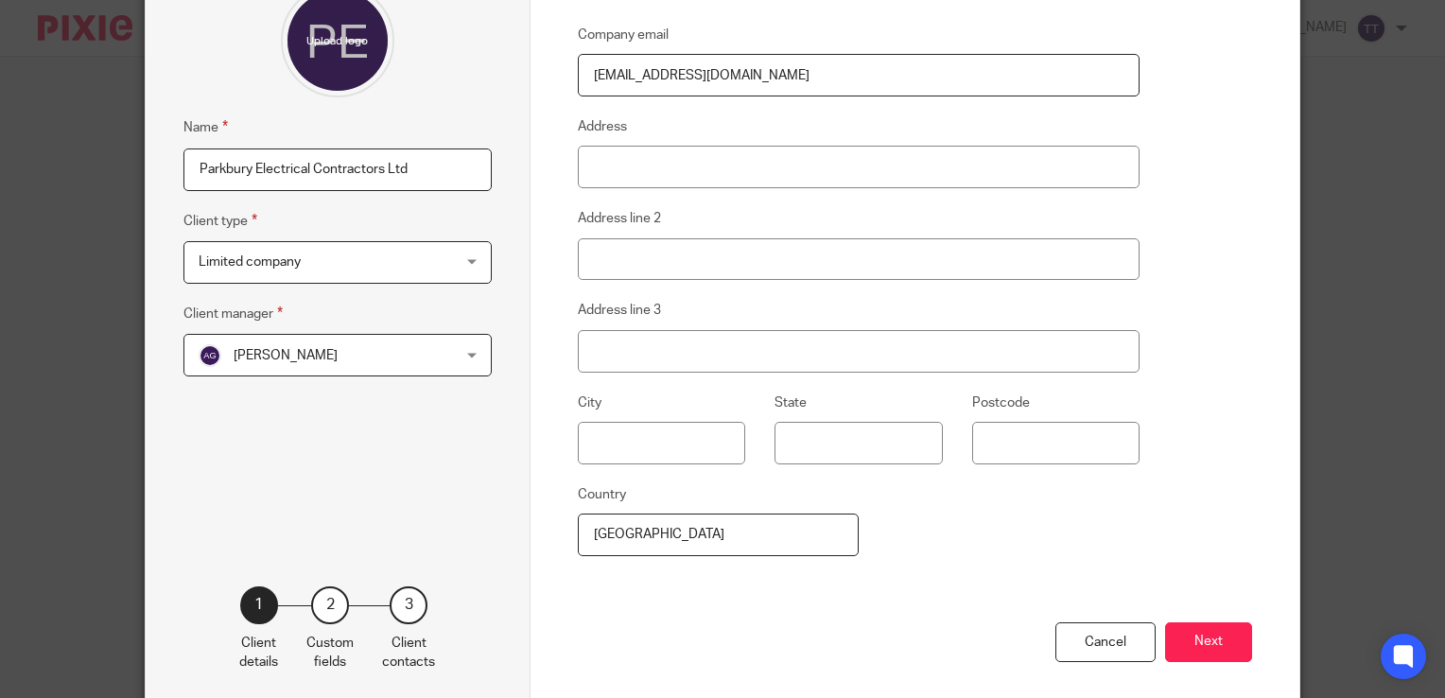
scroll to position [195, 0]
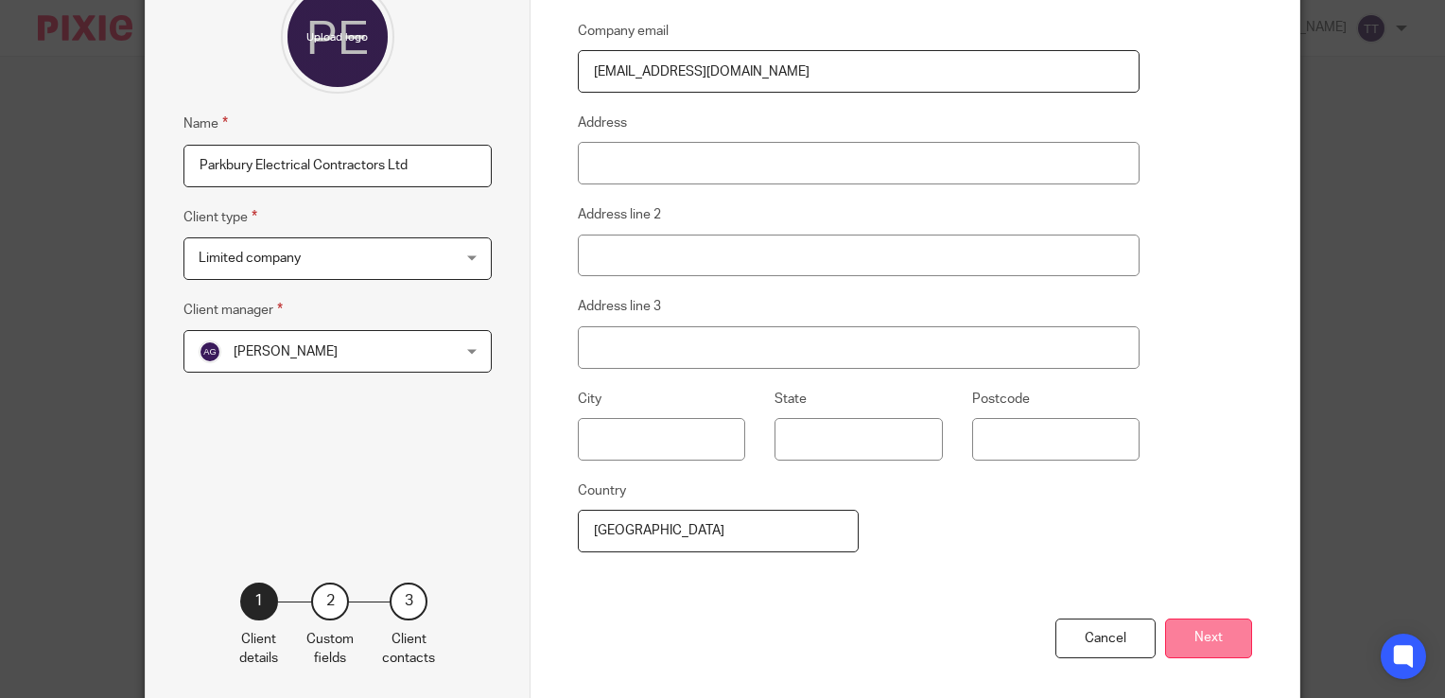
click at [1190, 627] on button "Next" at bounding box center [1208, 638] width 87 height 41
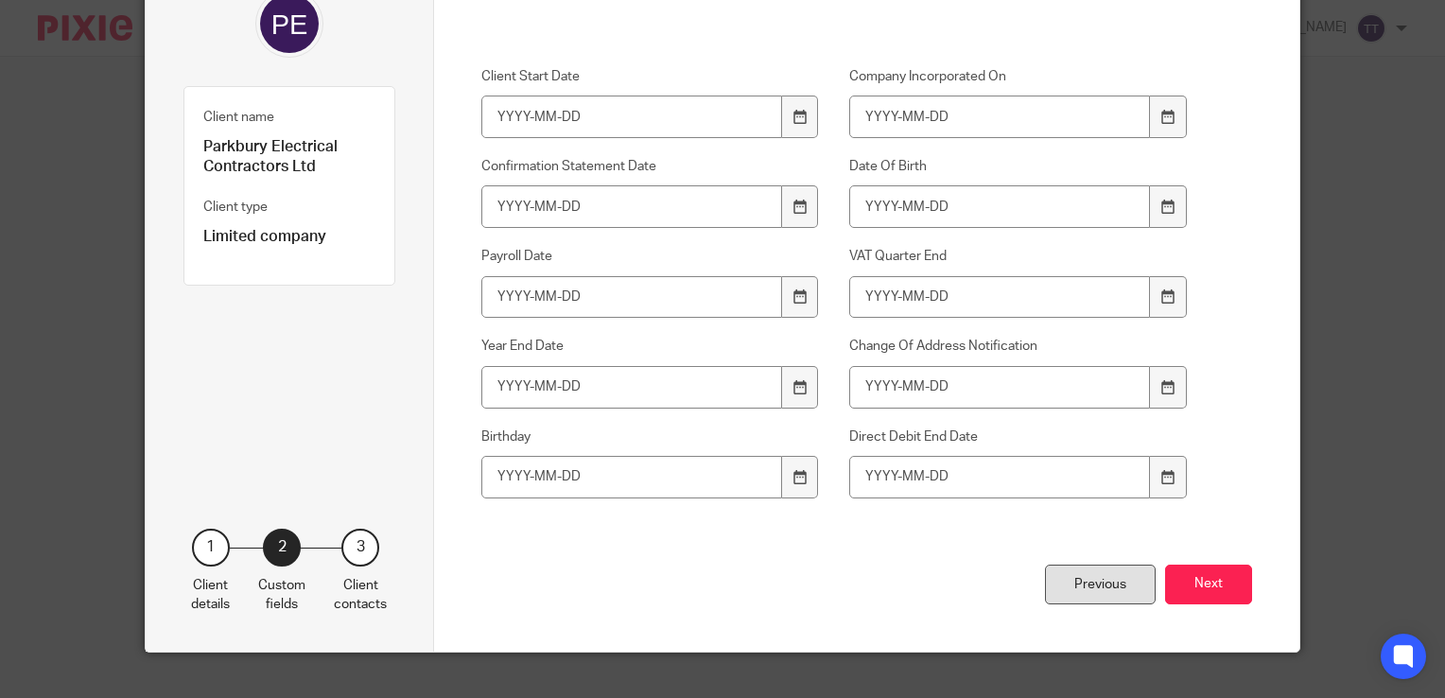
click at [1085, 588] on div "Previous" at bounding box center [1100, 585] width 111 height 41
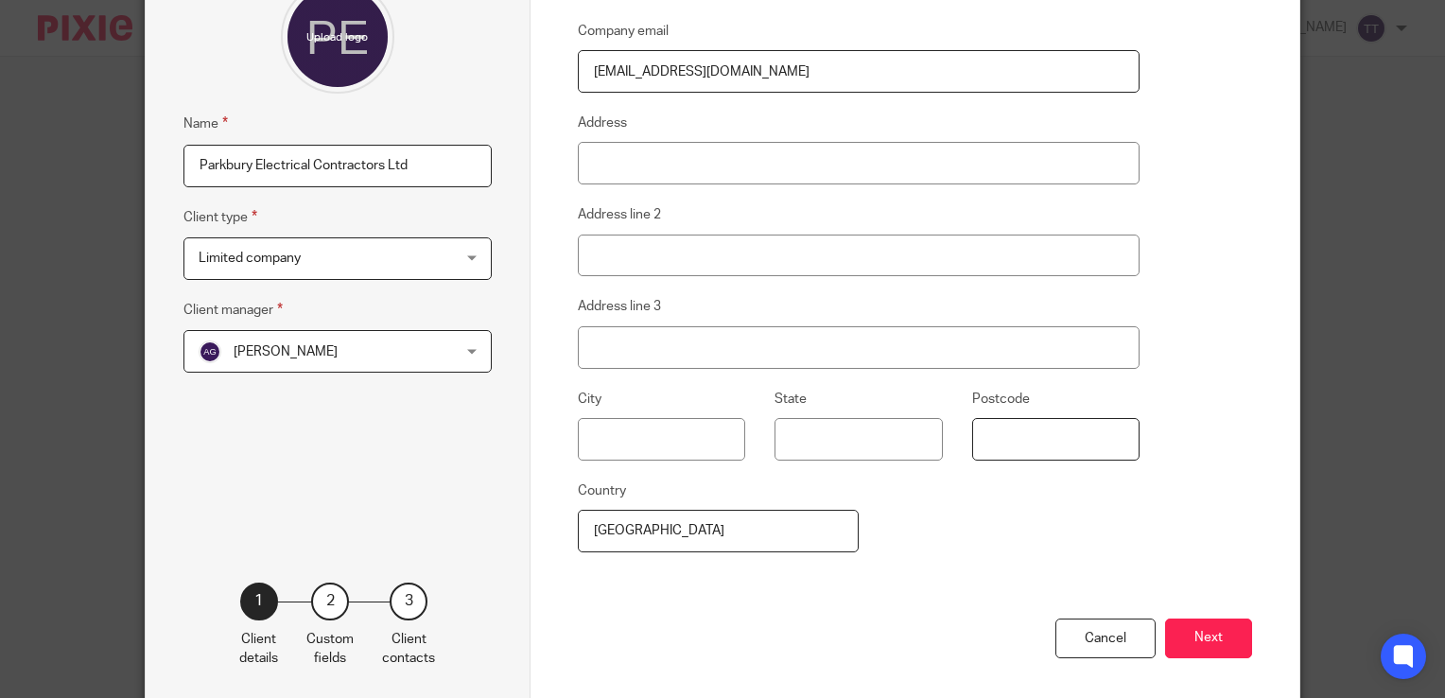
click at [1014, 426] on input "Postcode" at bounding box center [1055, 439] width 167 height 43
click at [995, 434] on input "Br7 5AN" at bounding box center [1055, 439] width 167 height 43
type input "BR7 5AN"
click at [1221, 618] on button "Next" at bounding box center [1208, 638] width 87 height 41
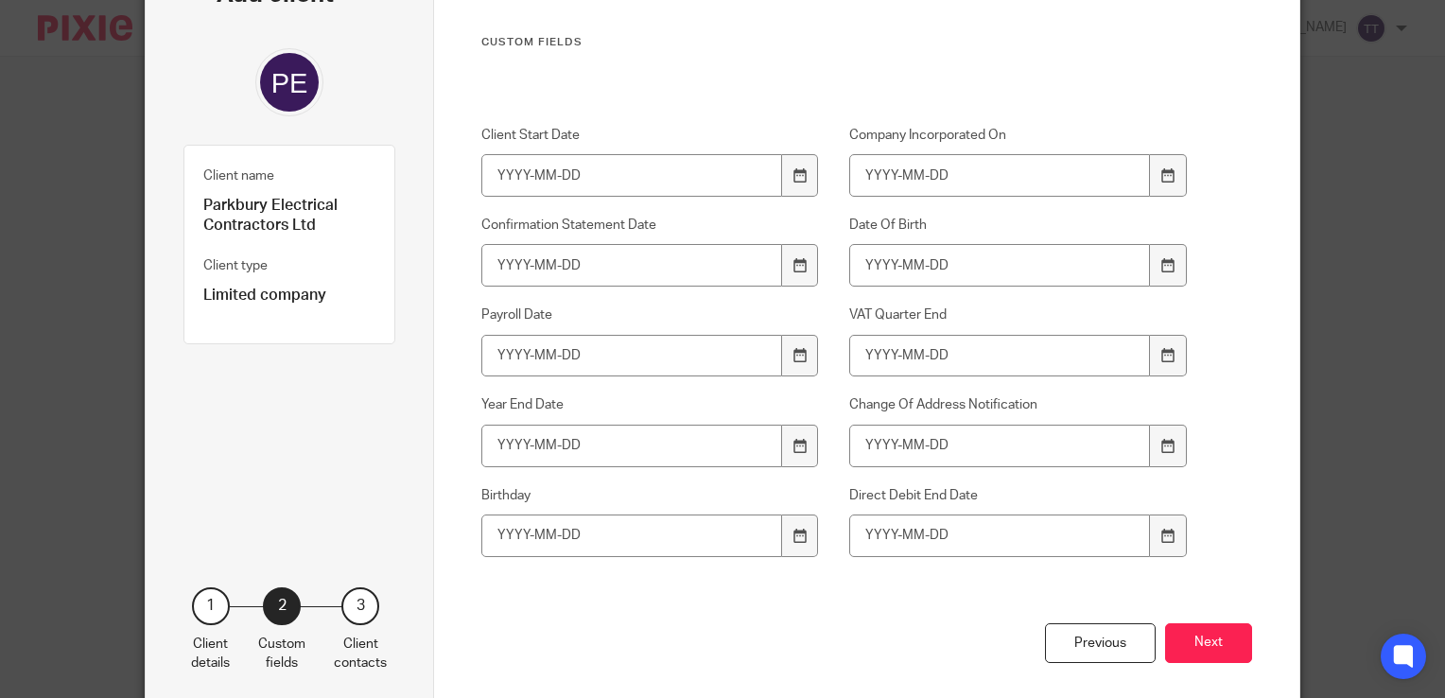
scroll to position [140, 0]
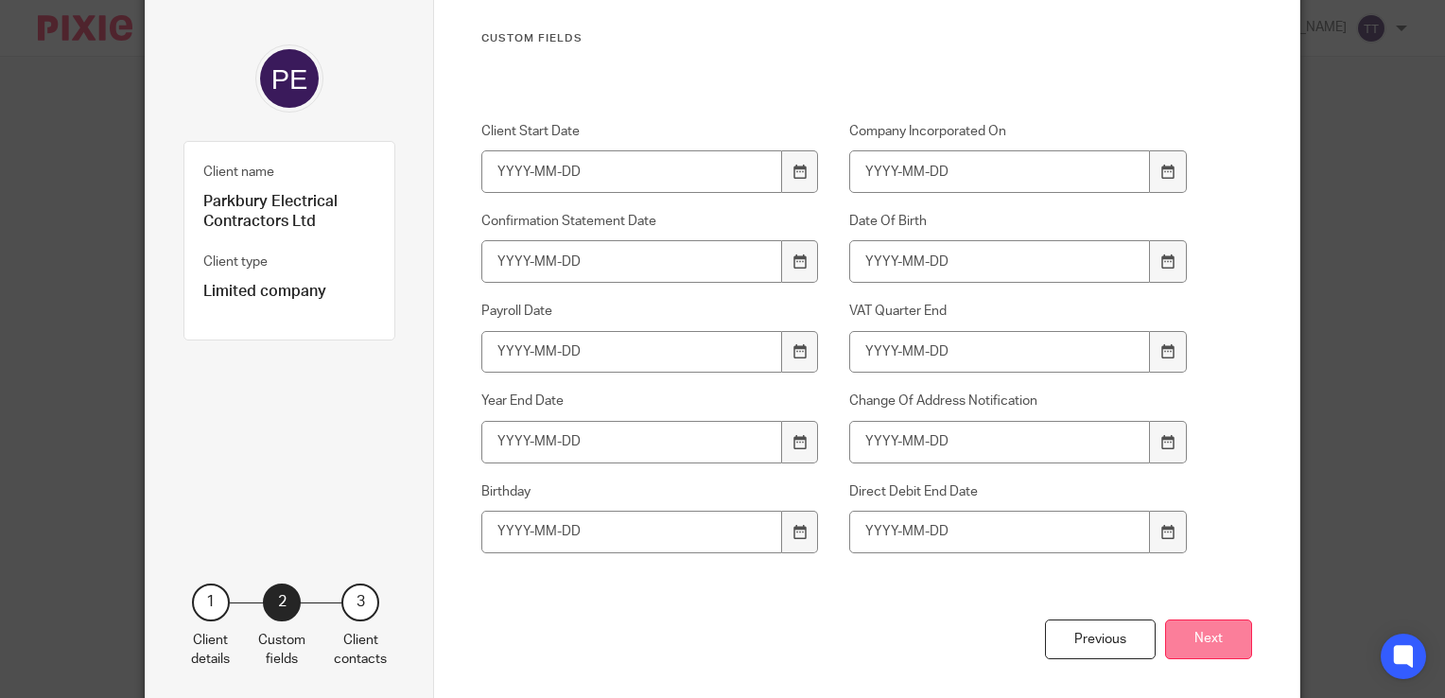
click at [1214, 630] on button "Next" at bounding box center [1208, 639] width 87 height 41
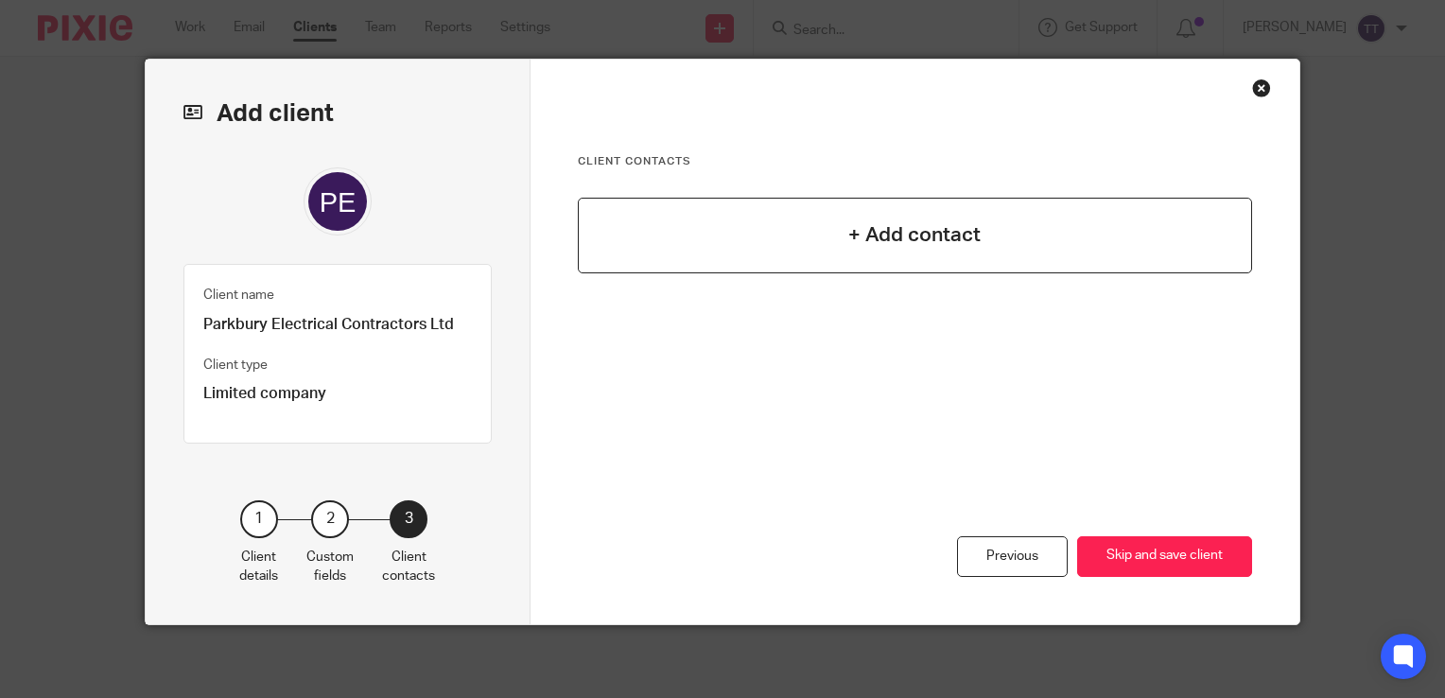
click at [983, 262] on div "+ Add contact" at bounding box center [915, 236] width 675 height 76
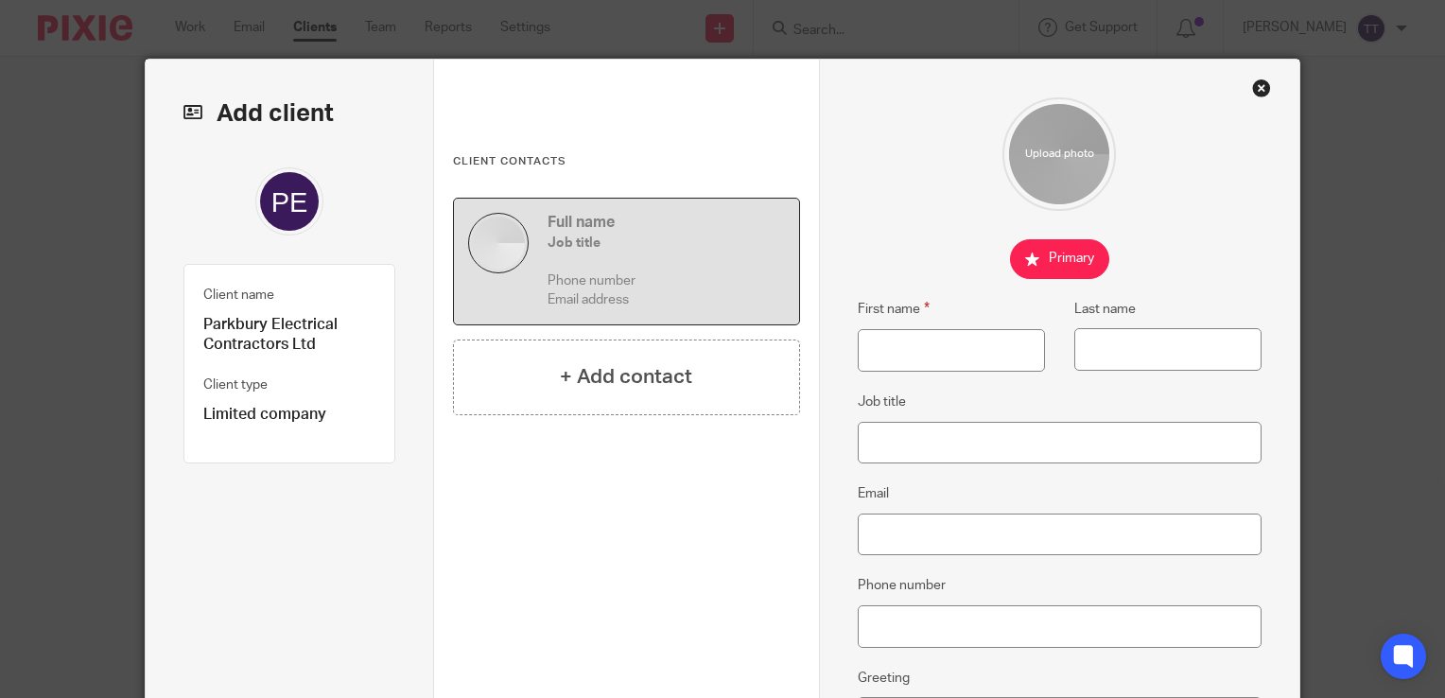
scroll to position [36, 0]
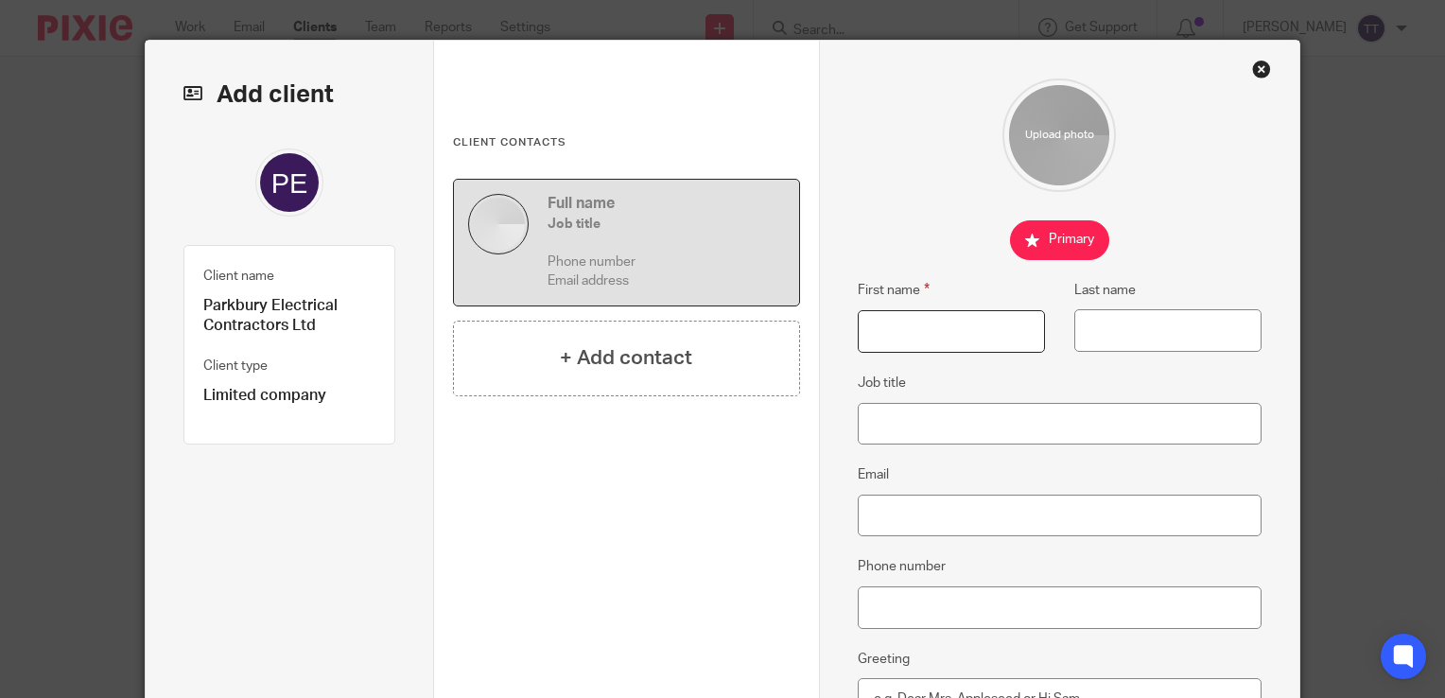
click at [898, 346] on input "First name" at bounding box center [951, 331] width 187 height 43
type input "Gary"
type input "Randall"
click at [908, 403] on input "Job title" at bounding box center [1060, 424] width 404 height 43
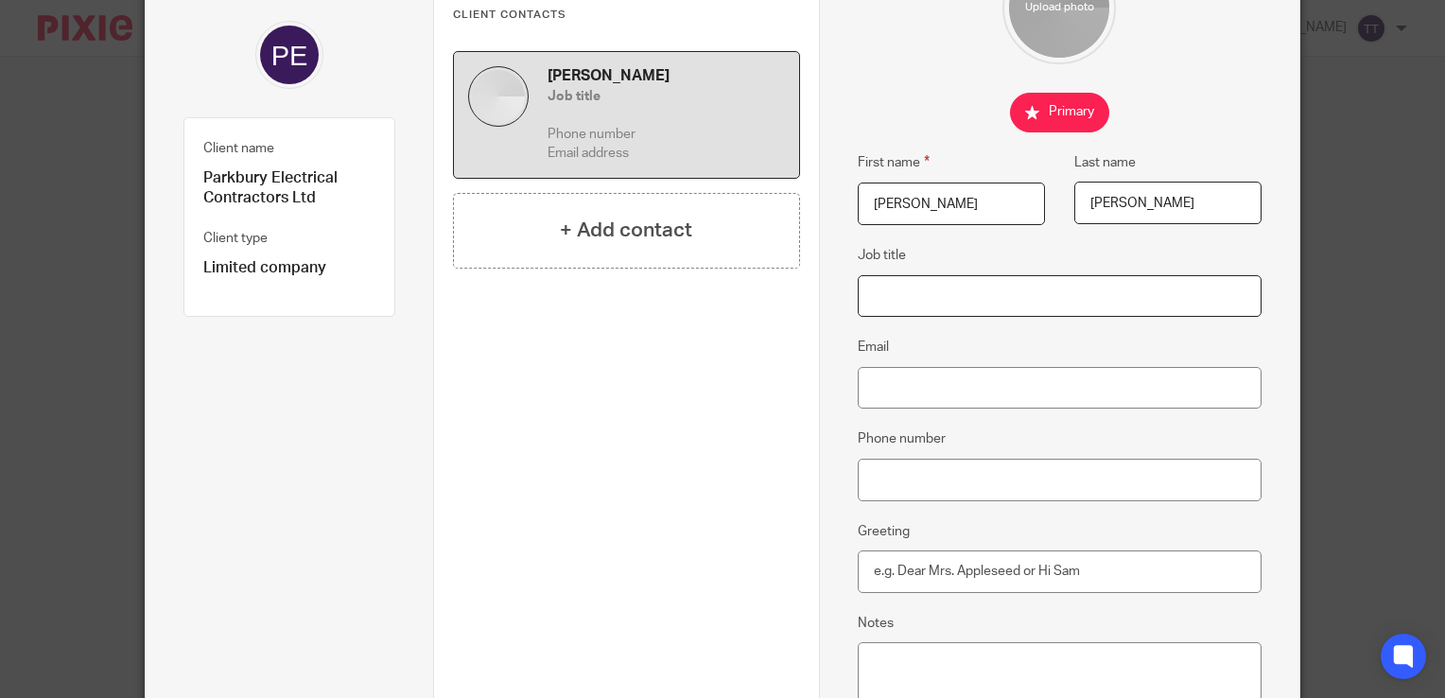
scroll to position [165, 0]
click at [908, 401] on input "Email" at bounding box center [1060, 387] width 404 height 43
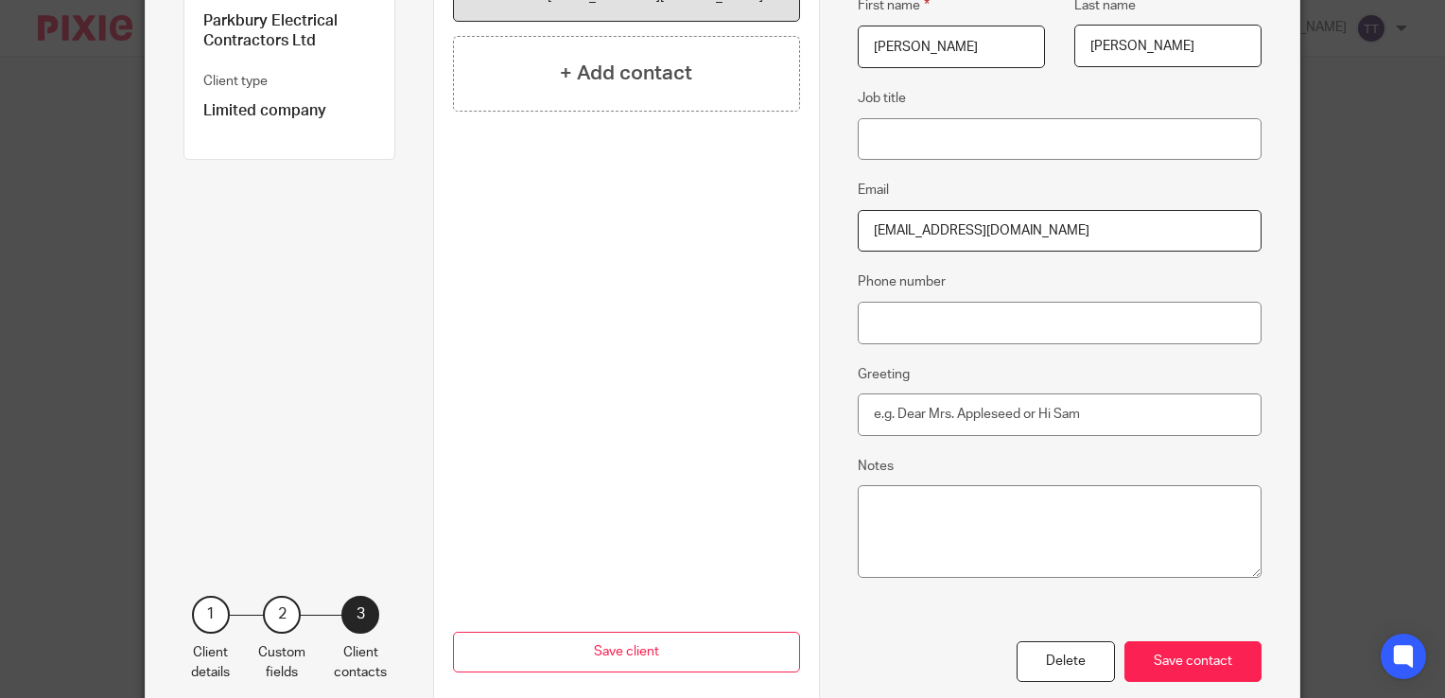
scroll to position [346, 0]
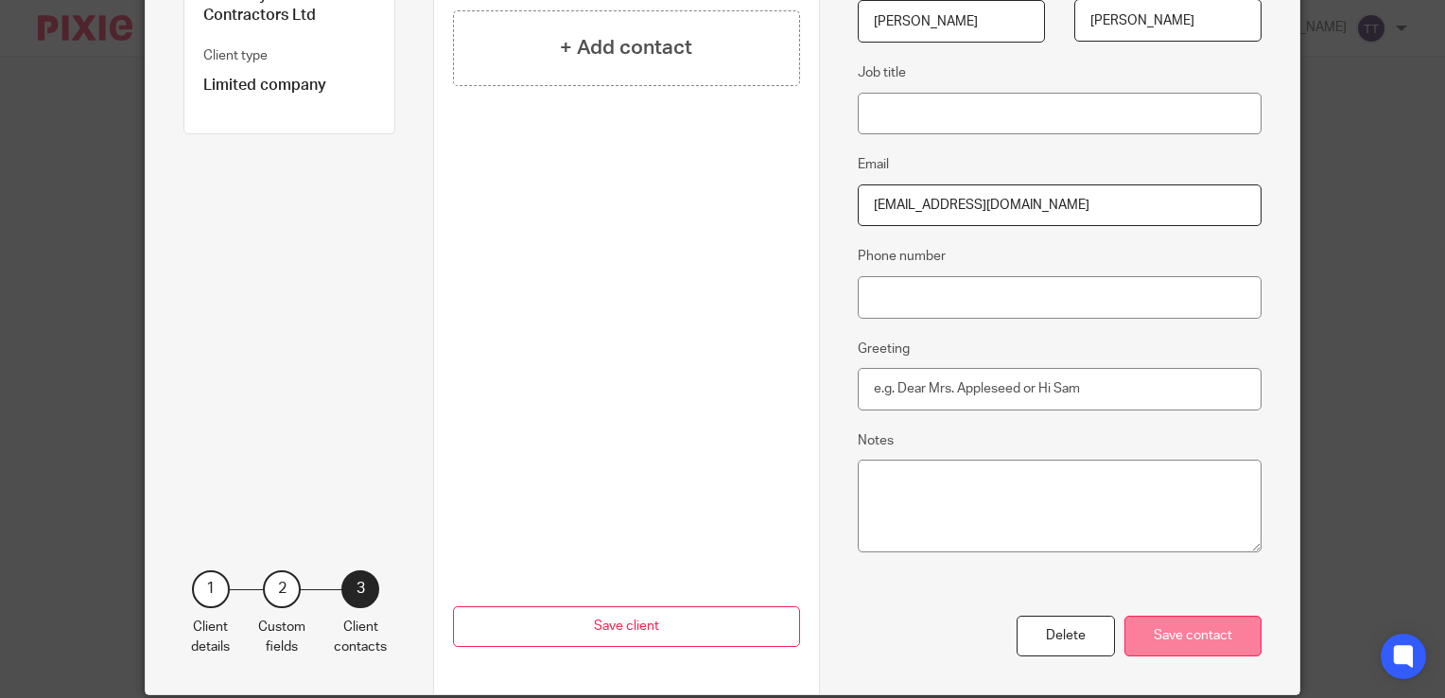
type input "[EMAIL_ADDRESS][DOMAIN_NAME]"
click at [1183, 627] on div "Save contact" at bounding box center [1192, 636] width 137 height 41
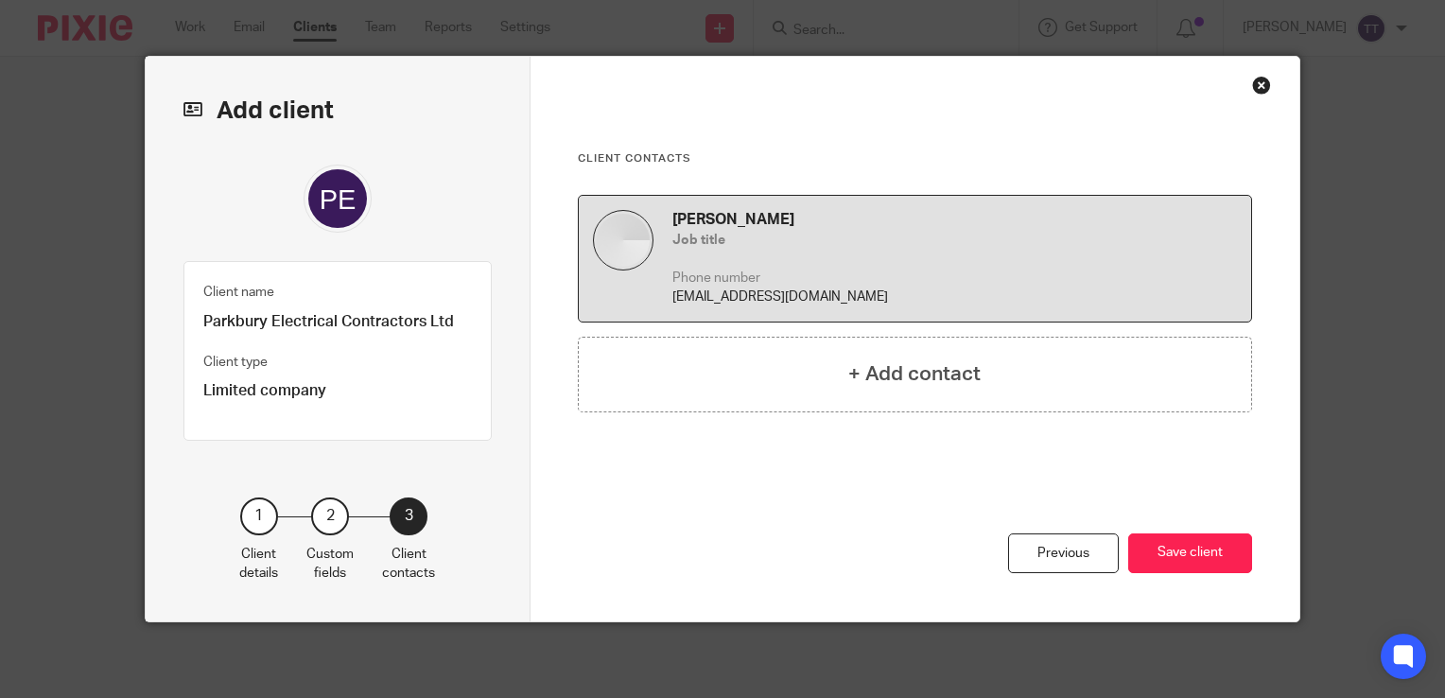
scroll to position [17, 0]
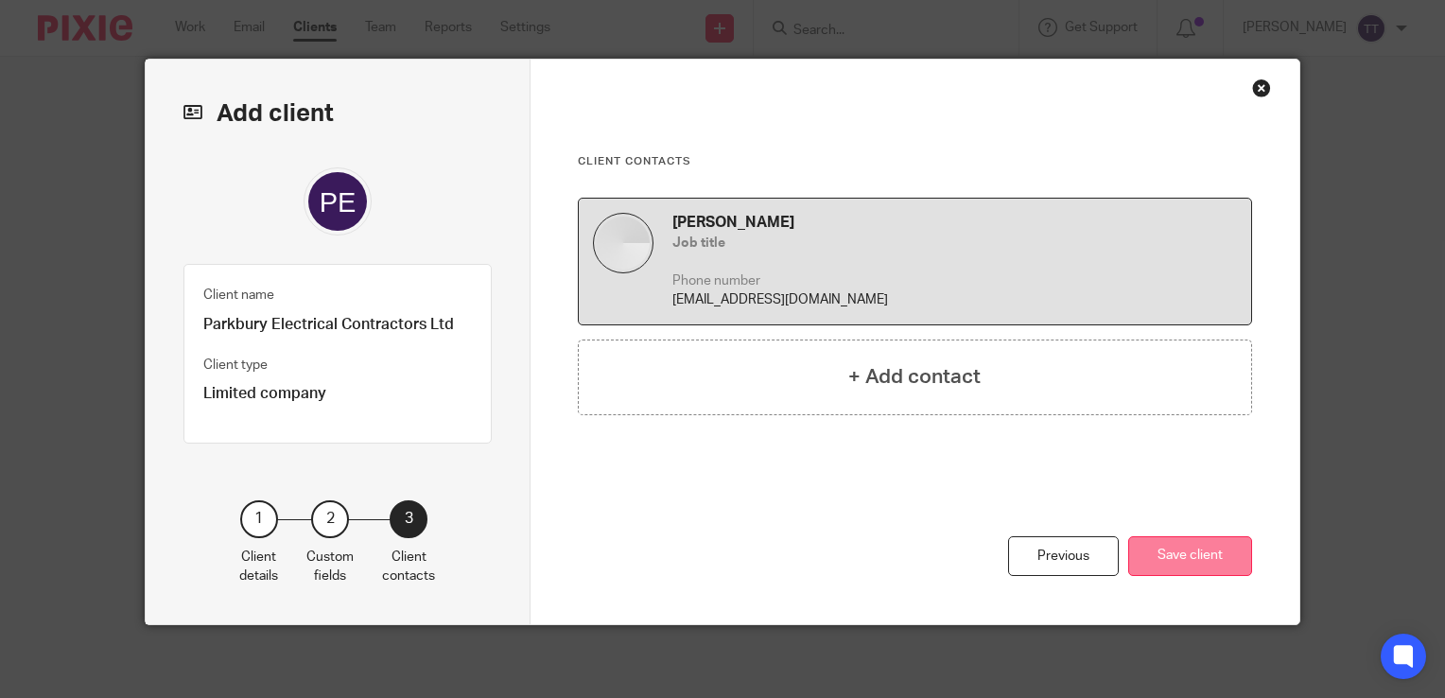
click at [1173, 542] on button "Save client" at bounding box center [1190, 556] width 124 height 41
